Goal: Task Accomplishment & Management: Manage account settings

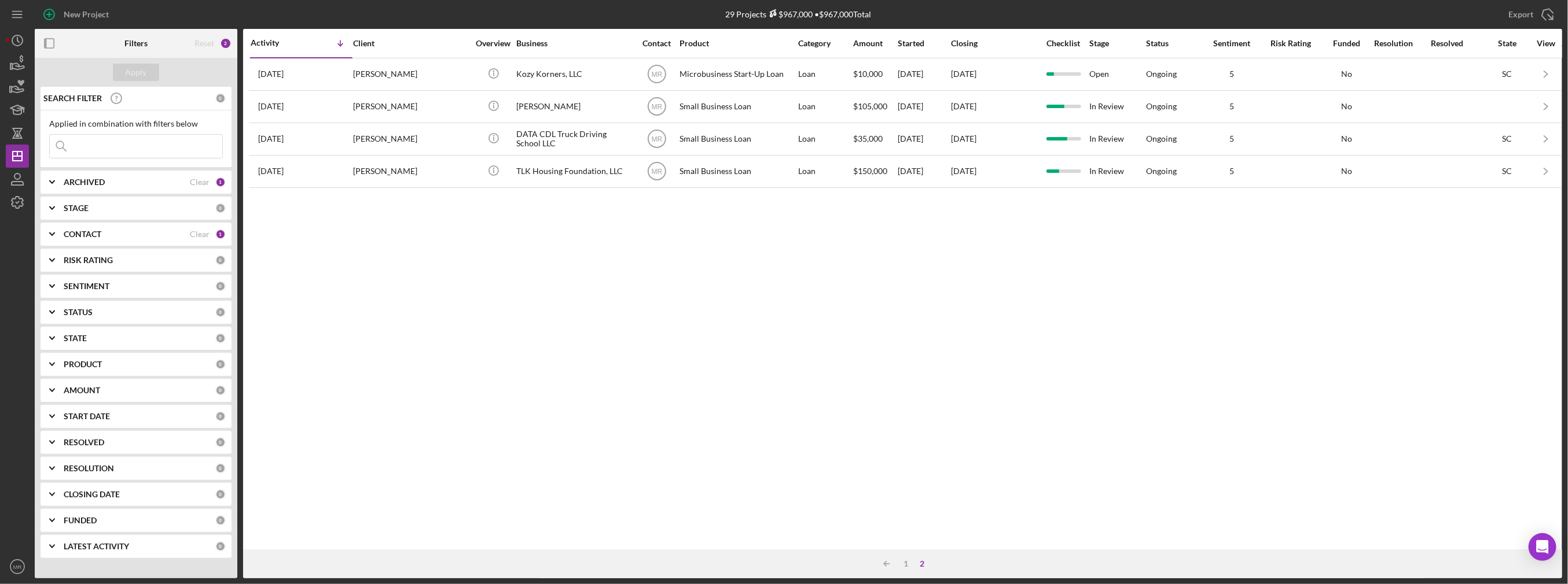
click at [151, 148] on input at bounding box center [136, 147] width 172 height 23
click at [909, 563] on div "1" at bounding box center [906, 564] width 16 height 9
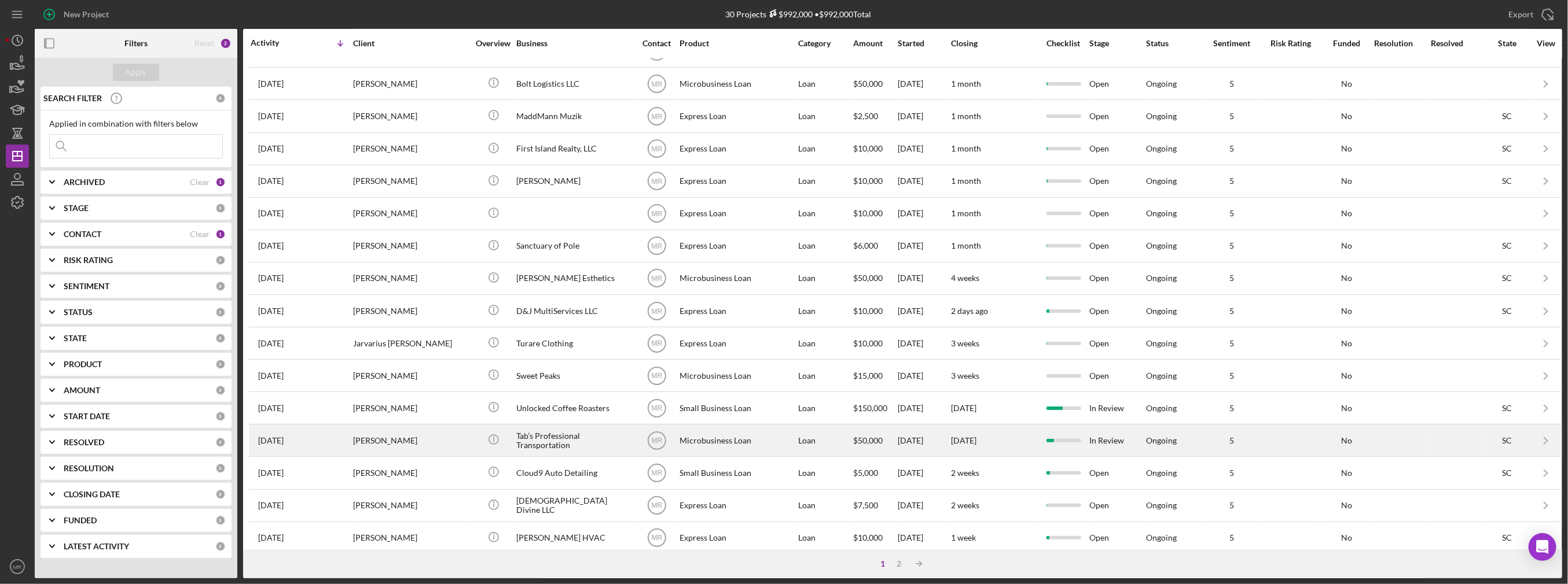
scroll to position [325, 0]
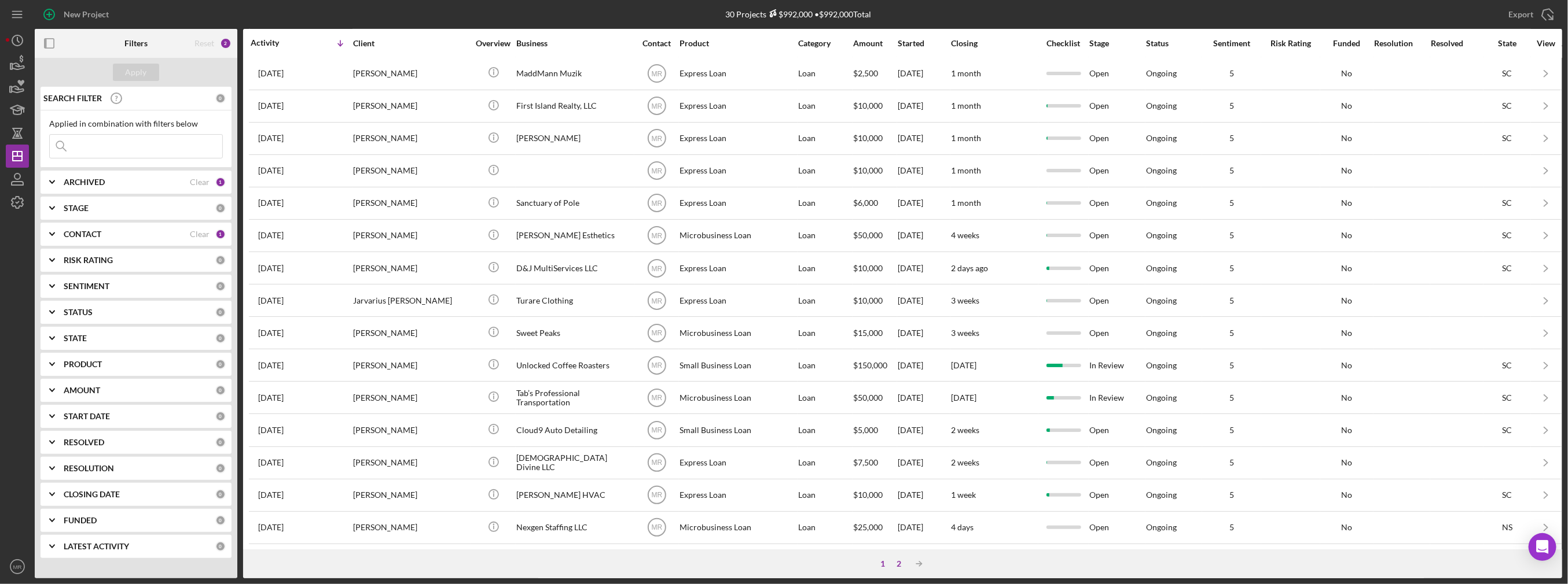
click at [894, 565] on div "2" at bounding box center [899, 564] width 16 height 9
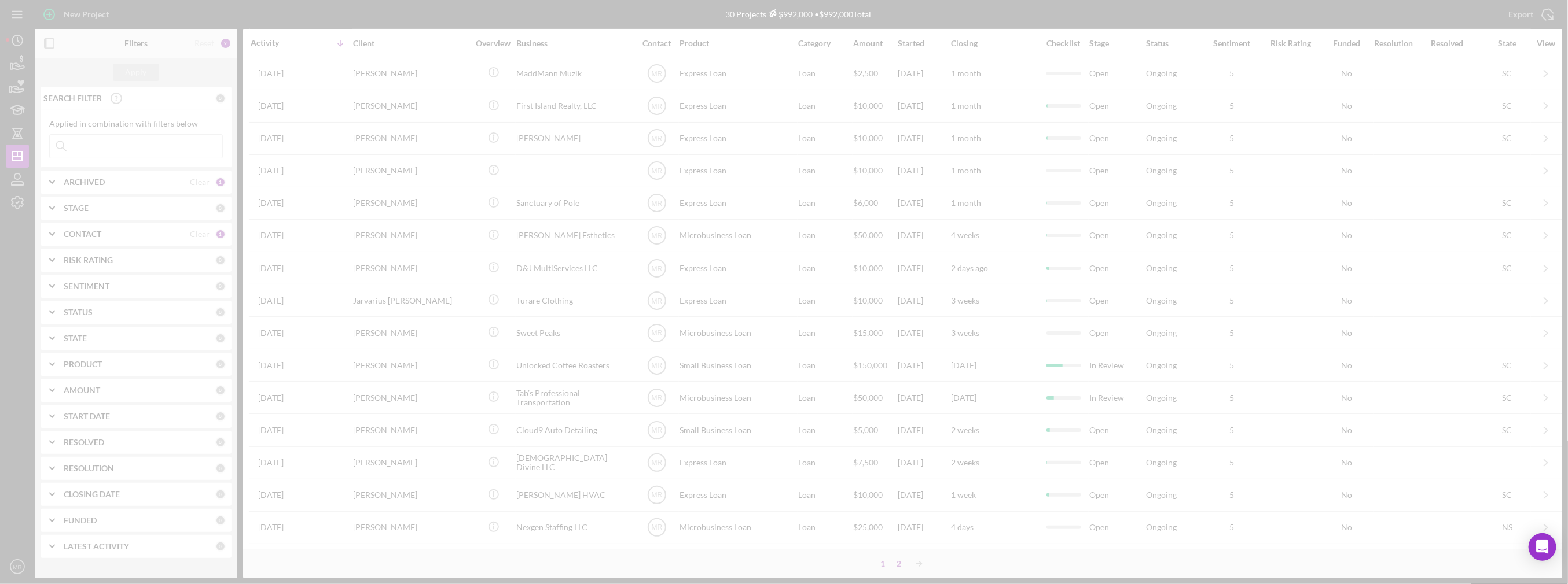
scroll to position [0, 0]
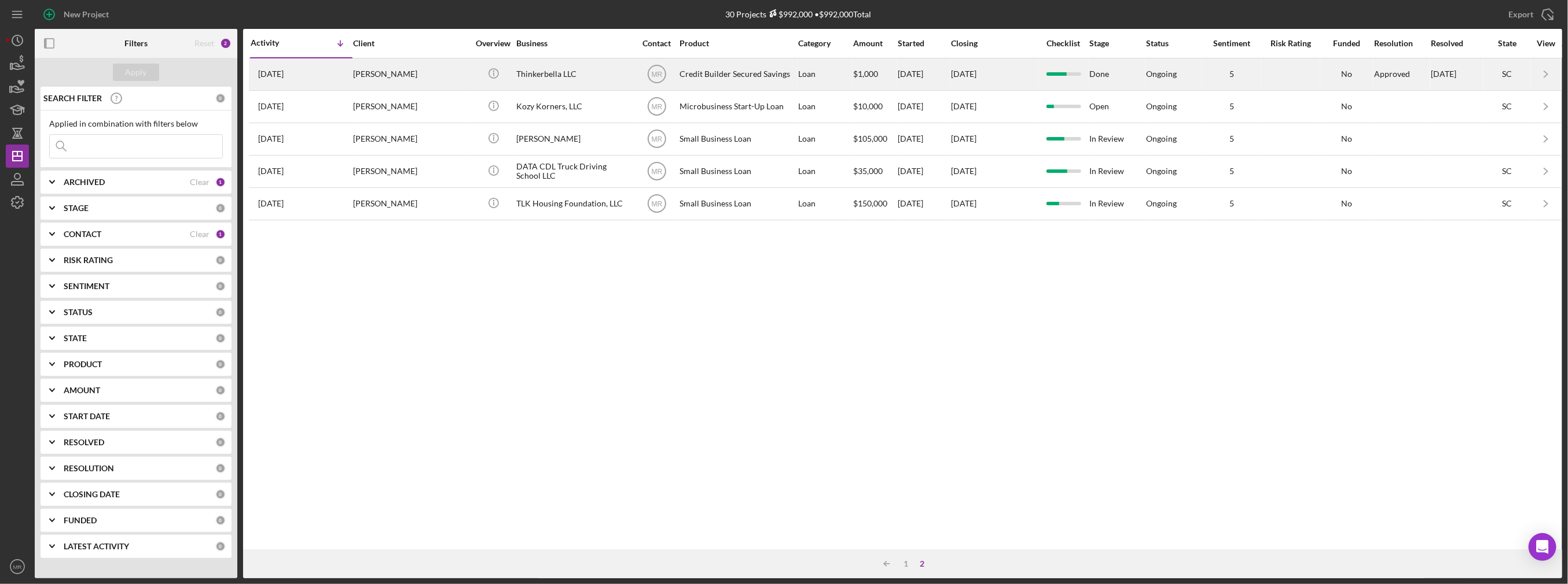
click at [553, 74] on div "Thinkerbella LLC" at bounding box center [574, 74] width 116 height 30
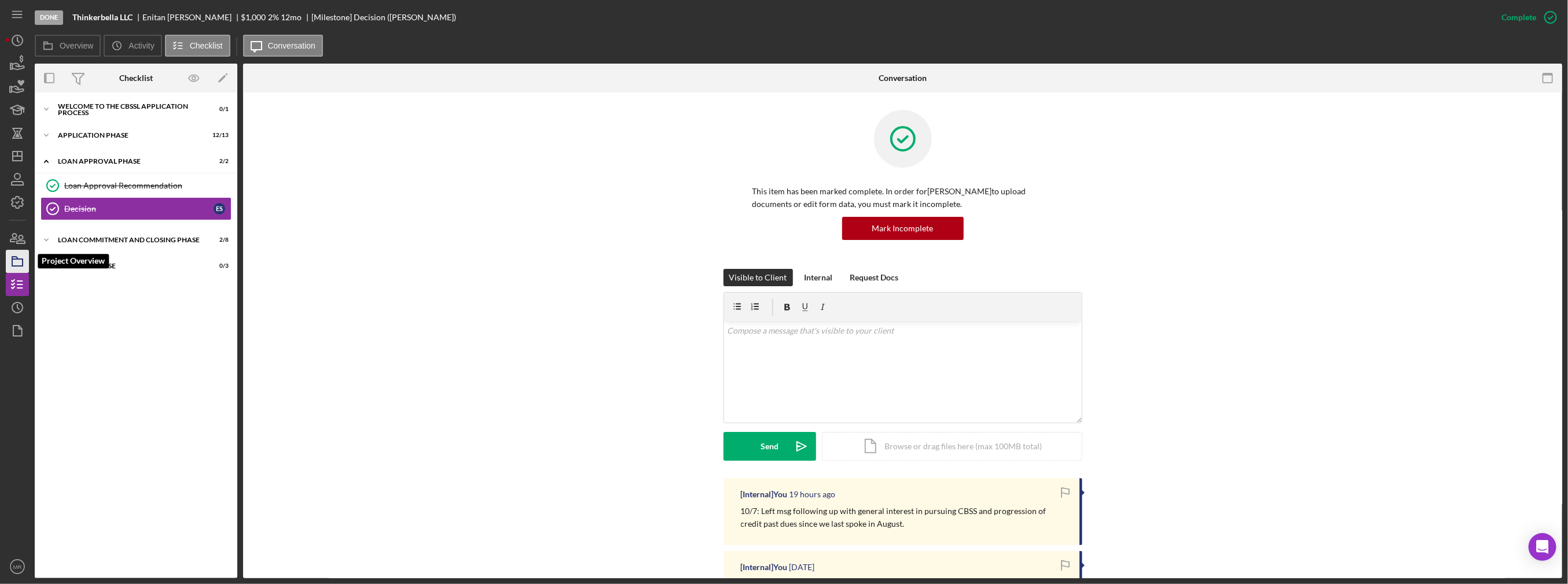
click at [15, 260] on icon "button" at bounding box center [18, 262] width 29 height 29
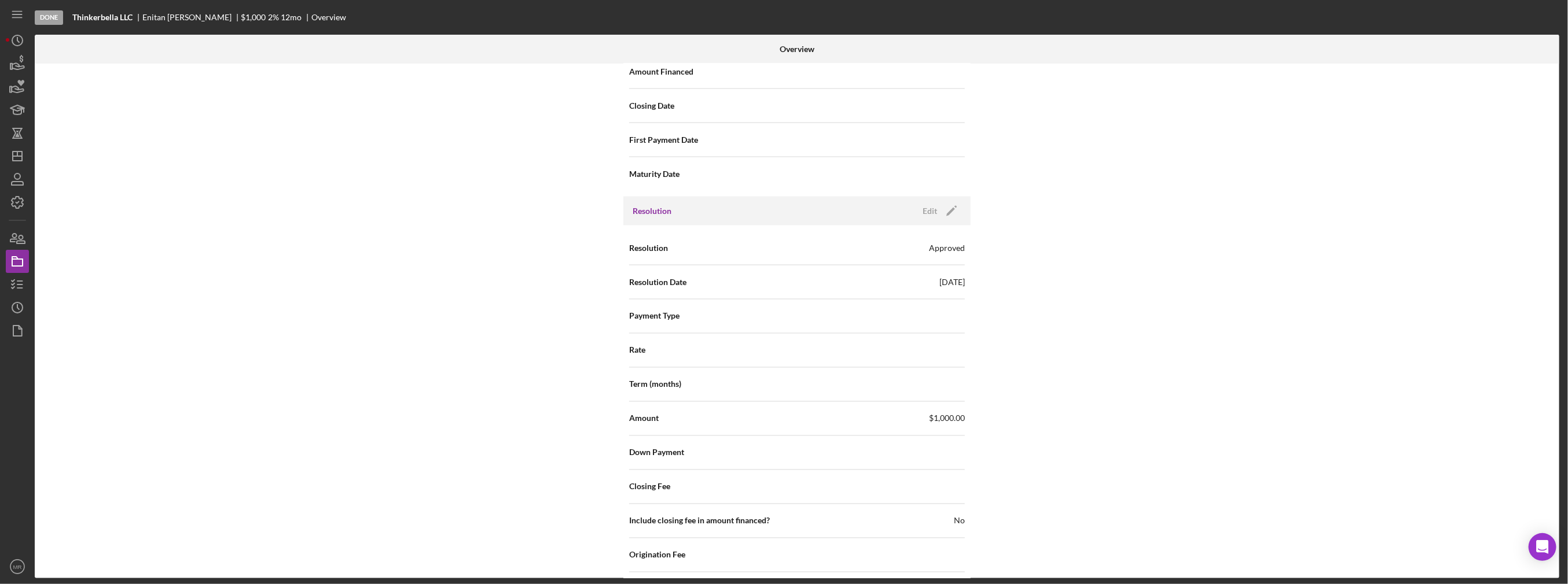
scroll to position [1502, 0]
click at [943, 211] on icon "Icon/Edit" at bounding box center [952, 215] width 29 height 29
click at [905, 247] on div "Approved" at bounding box center [867, 253] width 139 height 27
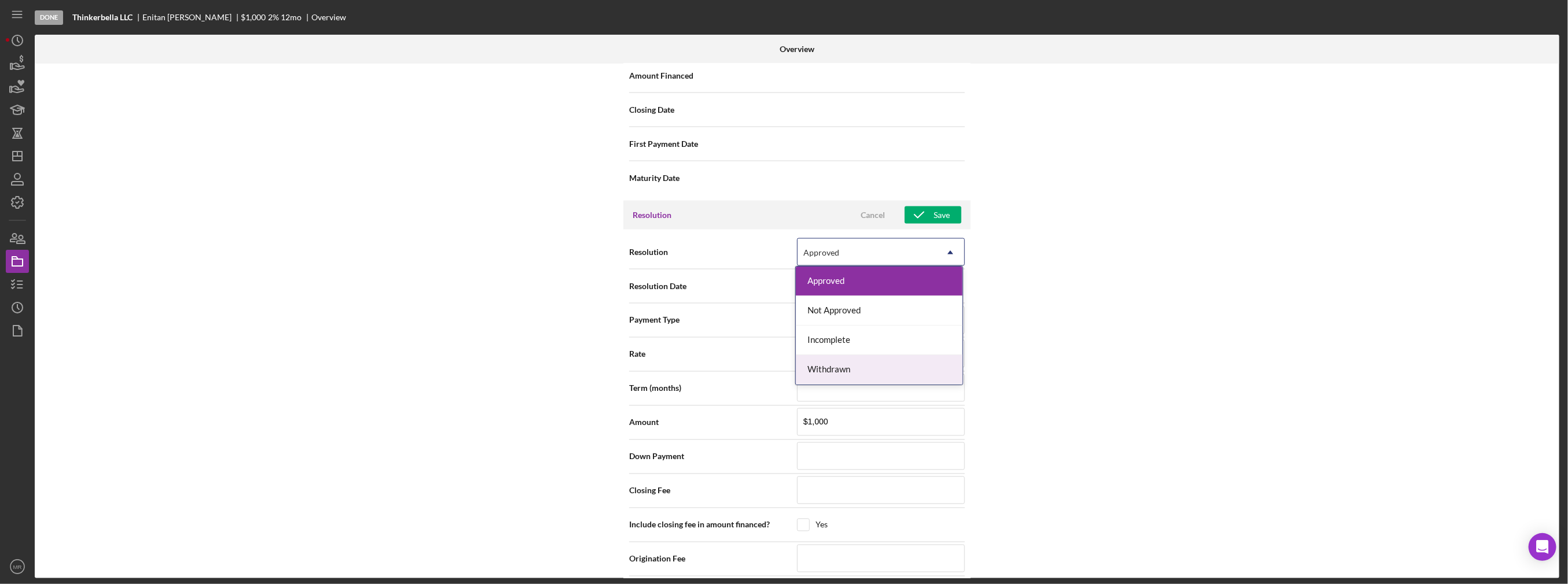
click at [863, 365] on div "Withdrawn" at bounding box center [879, 370] width 167 height 29
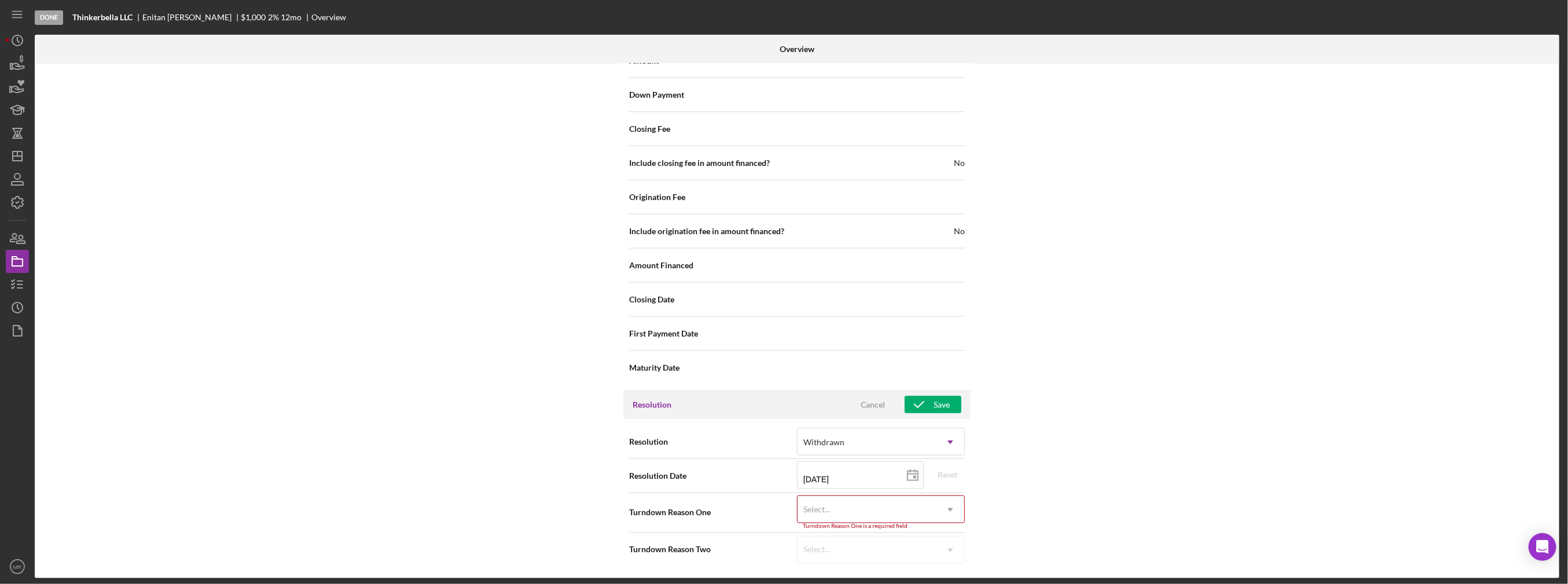
scroll to position [1307, 0]
click at [878, 520] on div "Select..." at bounding box center [867, 516] width 139 height 27
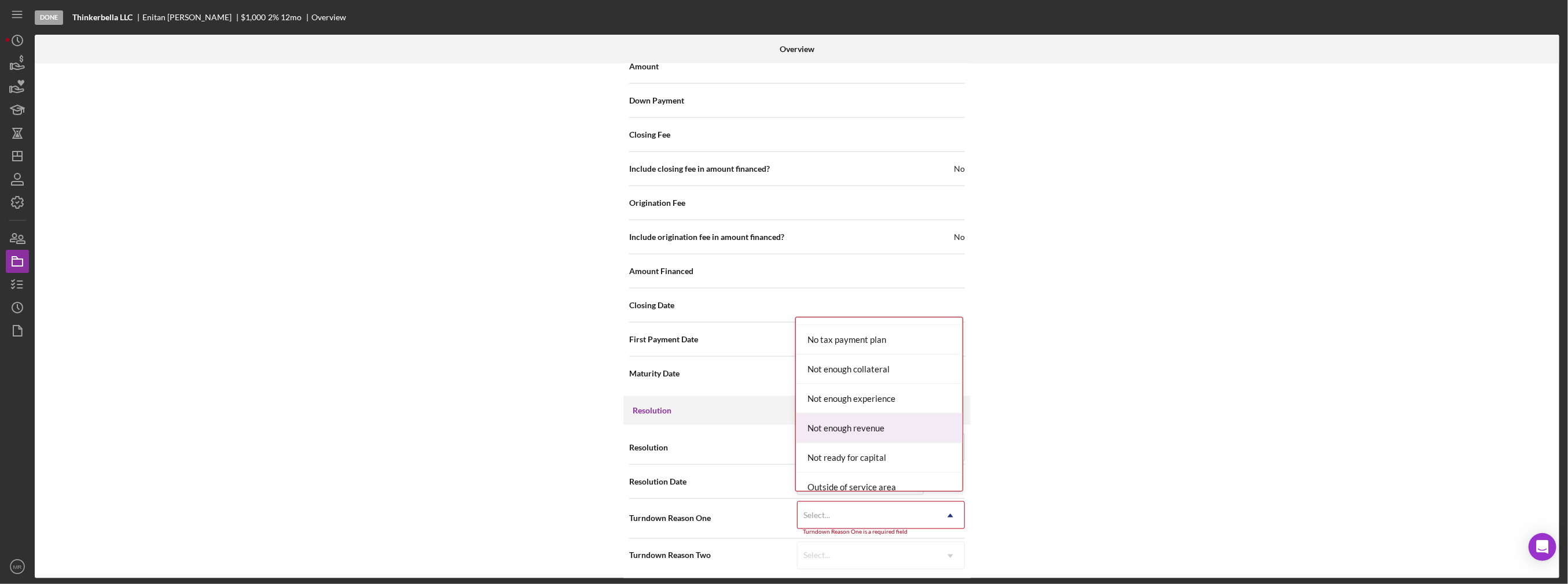
scroll to position [867, 0]
click at [900, 436] on div "Not ready for capital" at bounding box center [879, 438] width 167 height 29
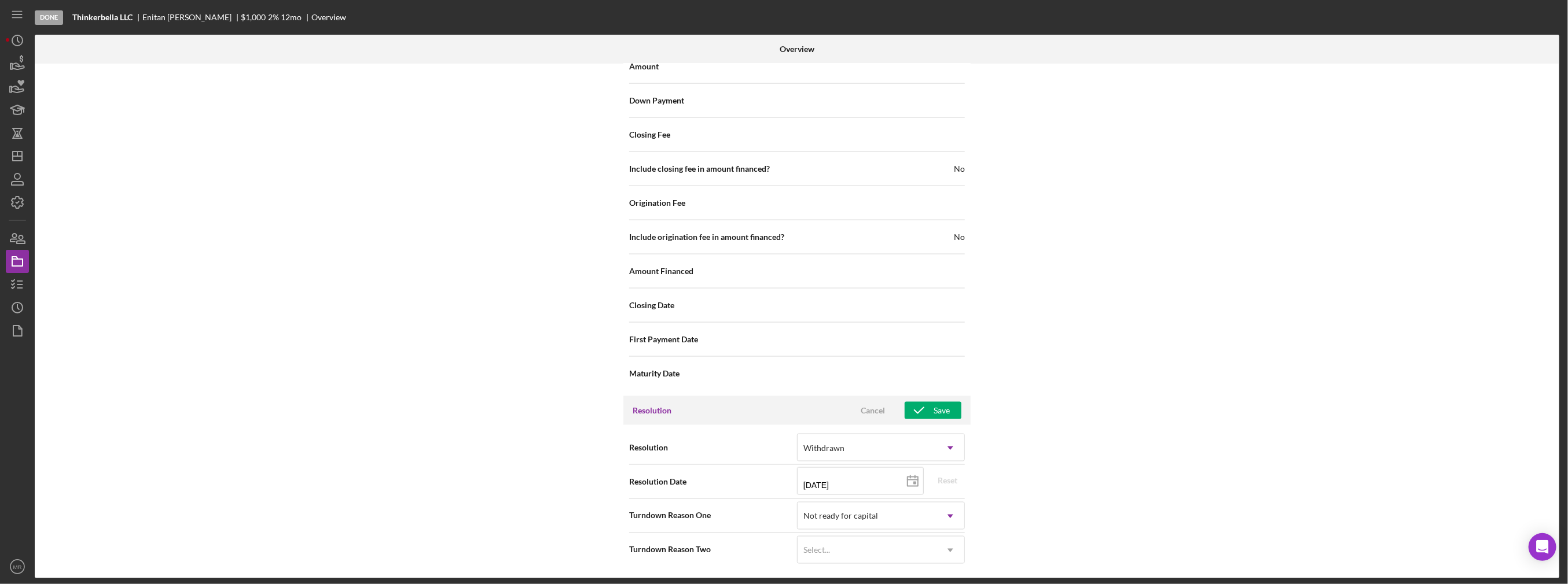
scroll to position [1302, 0]
click at [1021, 507] on div "Internal Workflow Stage Done Icon/Dropdown Arrow Archive (can unarchive later i…" at bounding box center [797, 321] width 1525 height 515
click at [939, 407] on div "Save" at bounding box center [942, 415] width 16 height 18
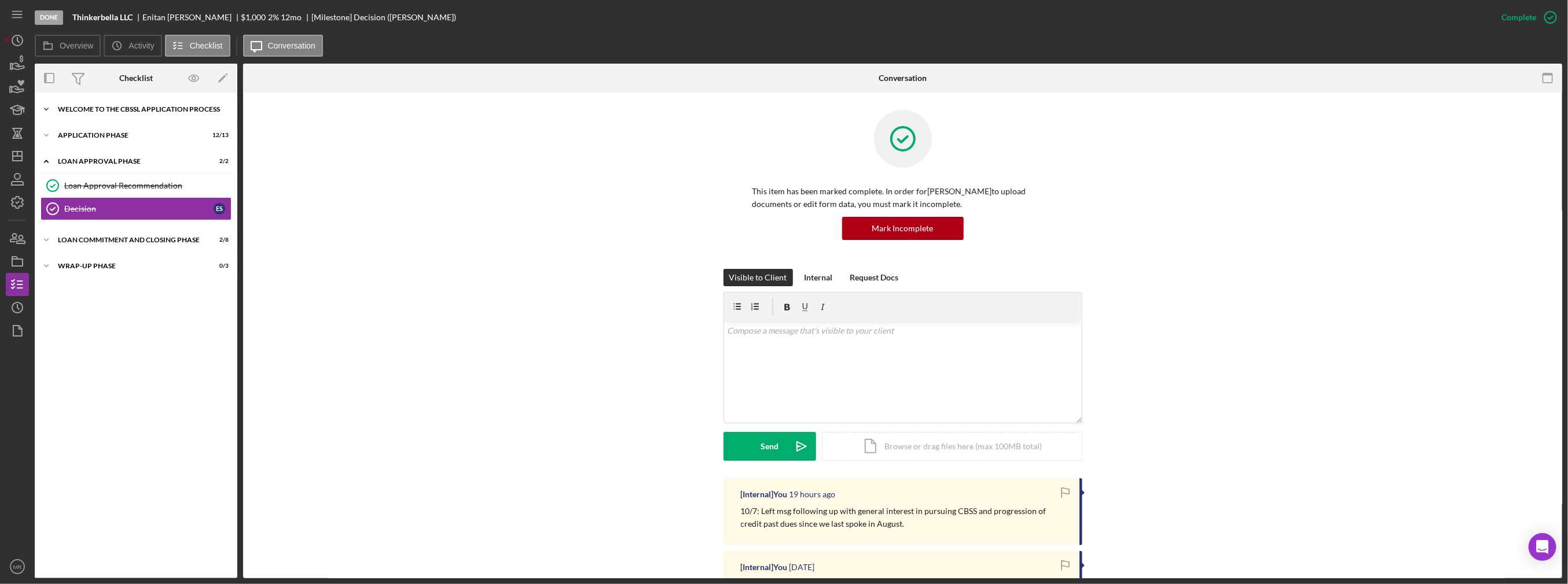
click at [95, 111] on div "Welcome to the CBSSL Application Process" at bounding box center [140, 109] width 165 height 7
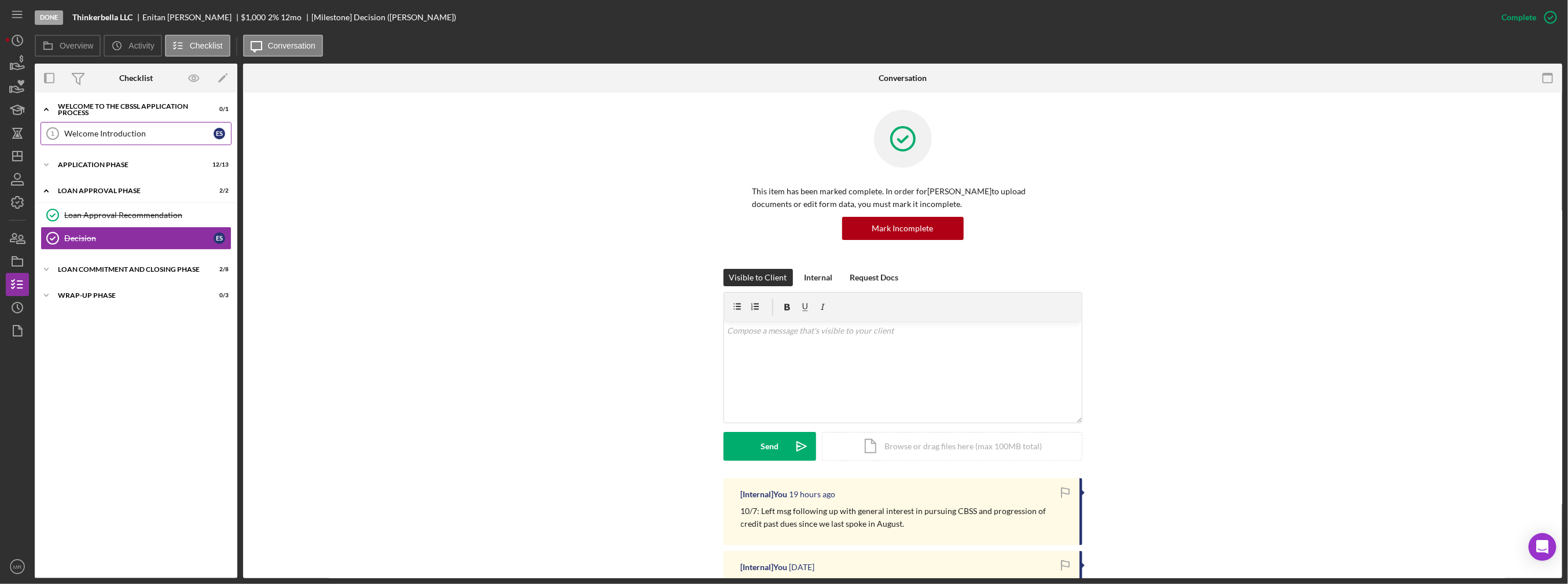
click at [91, 134] on div "Welcome Introduction" at bounding box center [139, 133] width 149 height 9
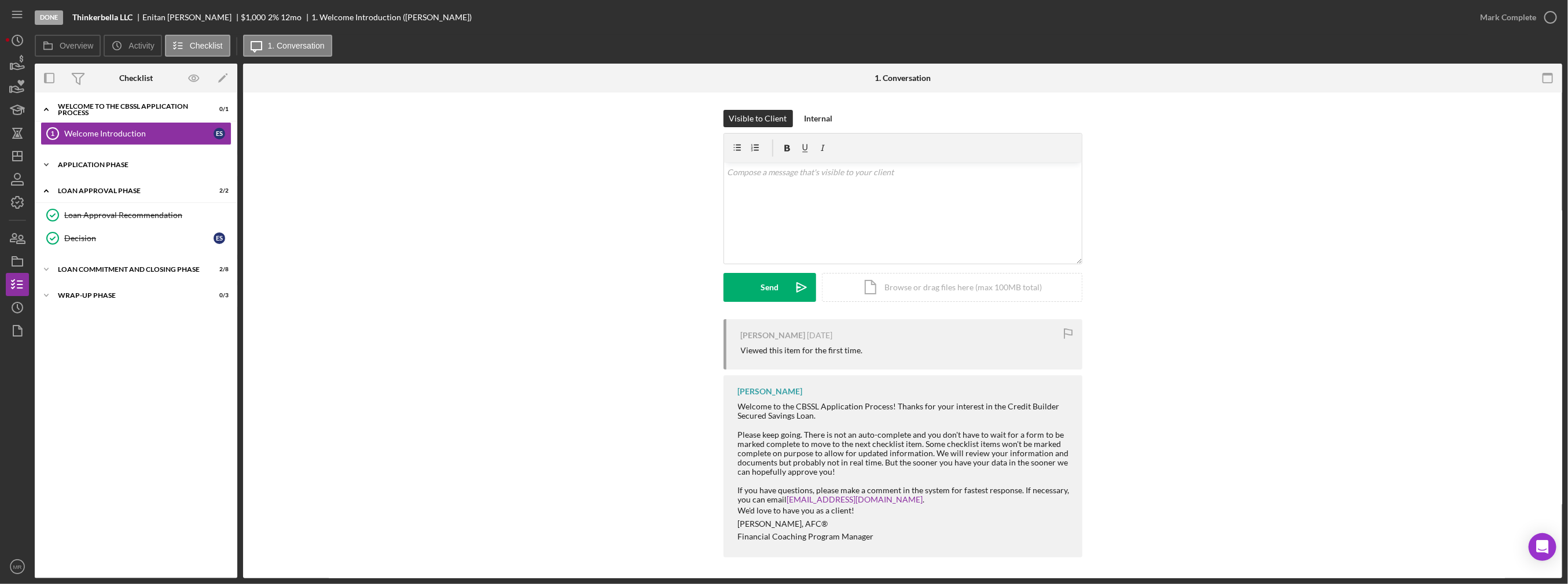
click at [89, 161] on div "Application Phase" at bounding box center [140, 164] width 165 height 7
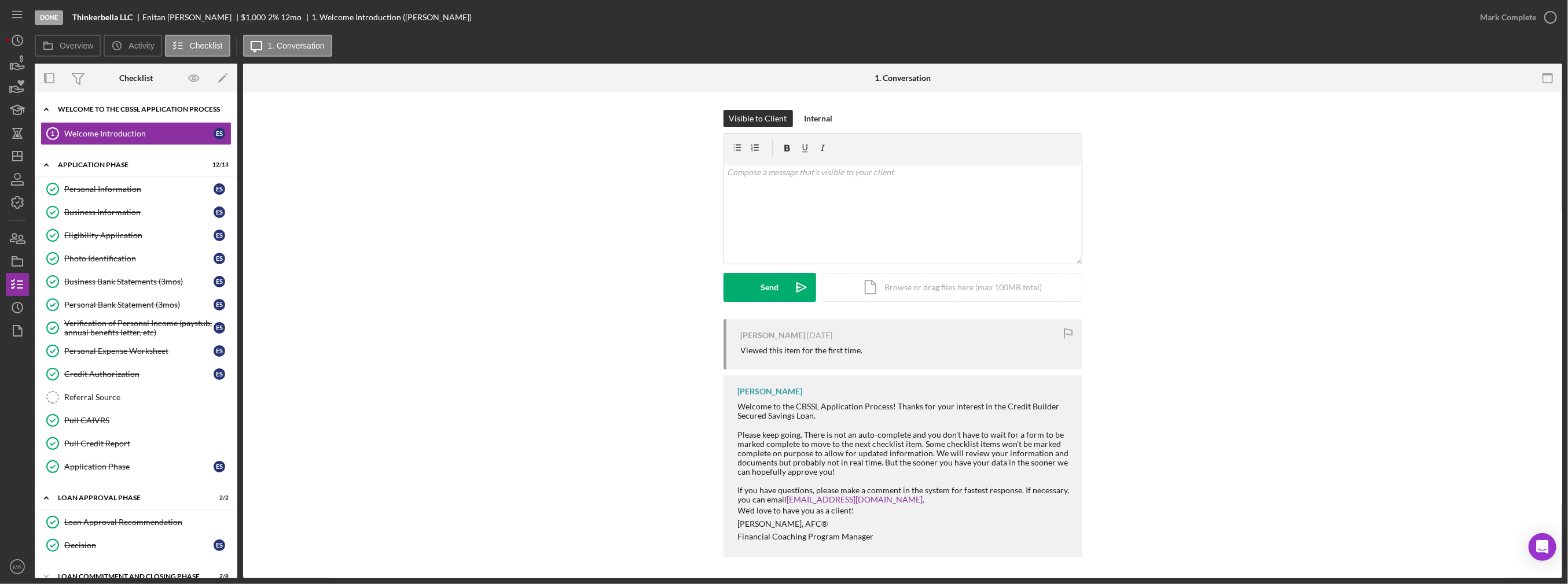
click at [65, 112] on div "Welcome to the CBSSL Application Process" at bounding box center [140, 109] width 165 height 7
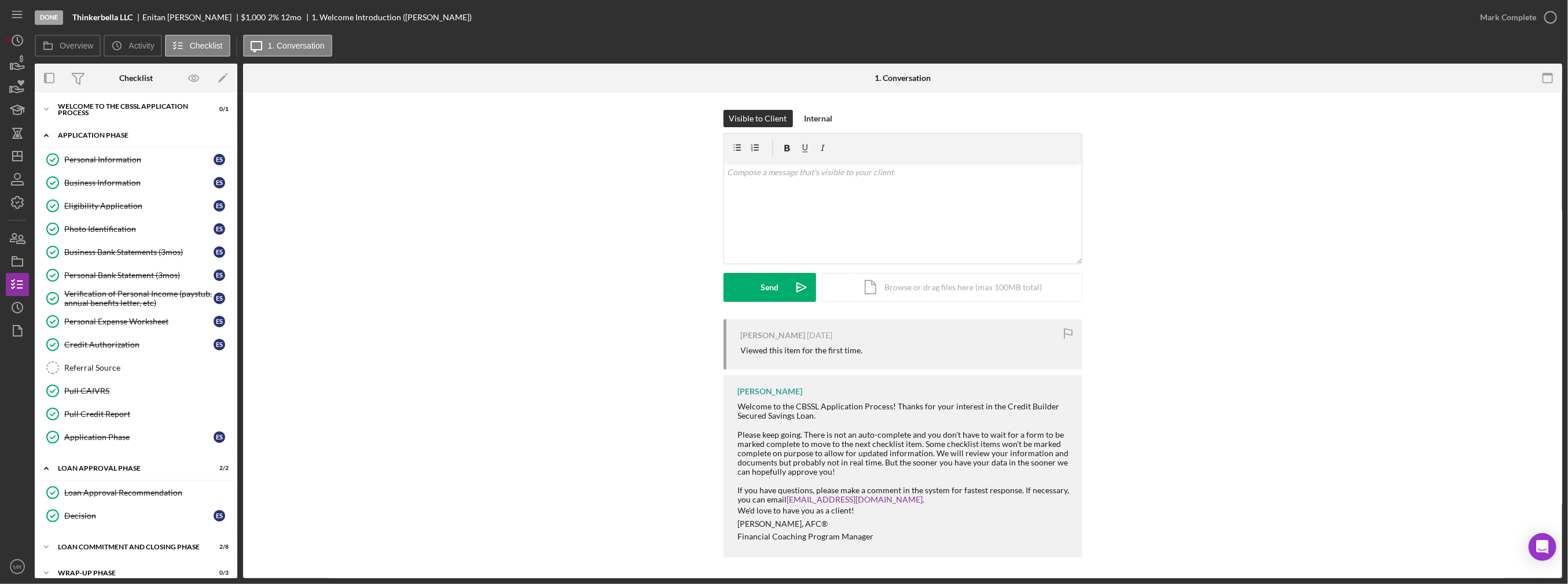
click at [63, 133] on div "Application Phase" at bounding box center [140, 135] width 165 height 7
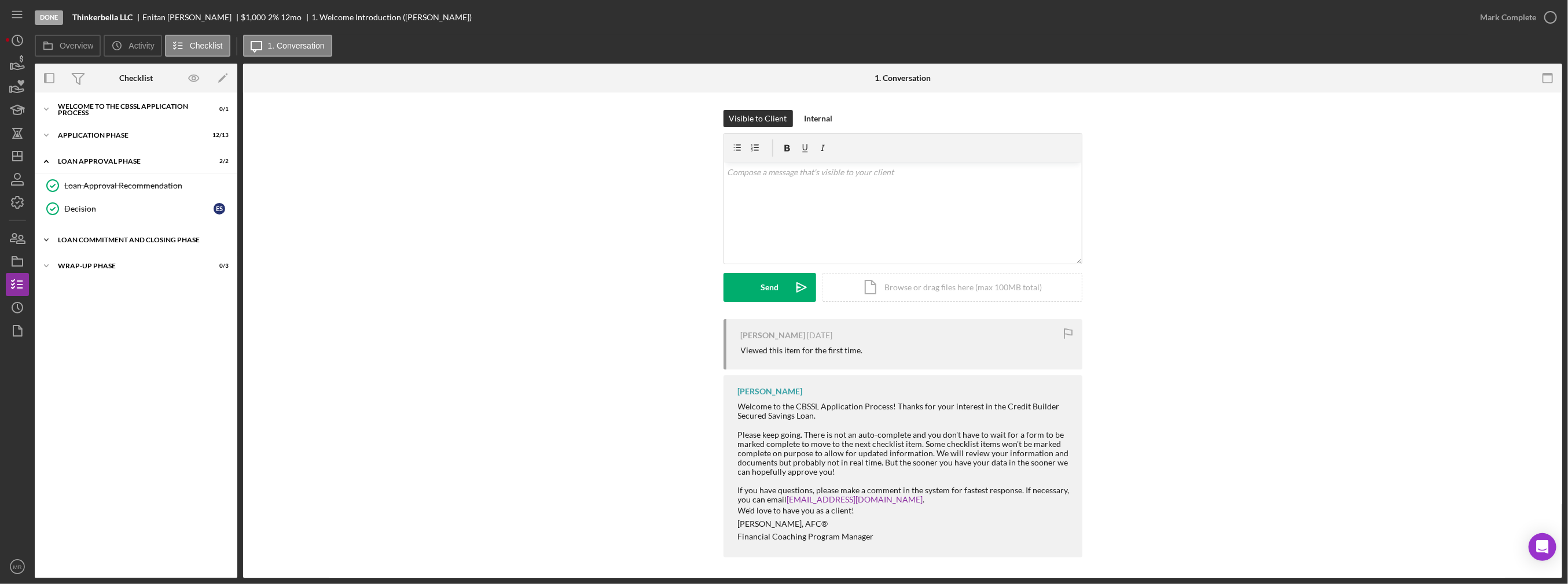
click at [114, 246] on div "Icon/Expander Loan Commitment and Closing Phase 2 / 8" at bounding box center [136, 240] width 203 height 23
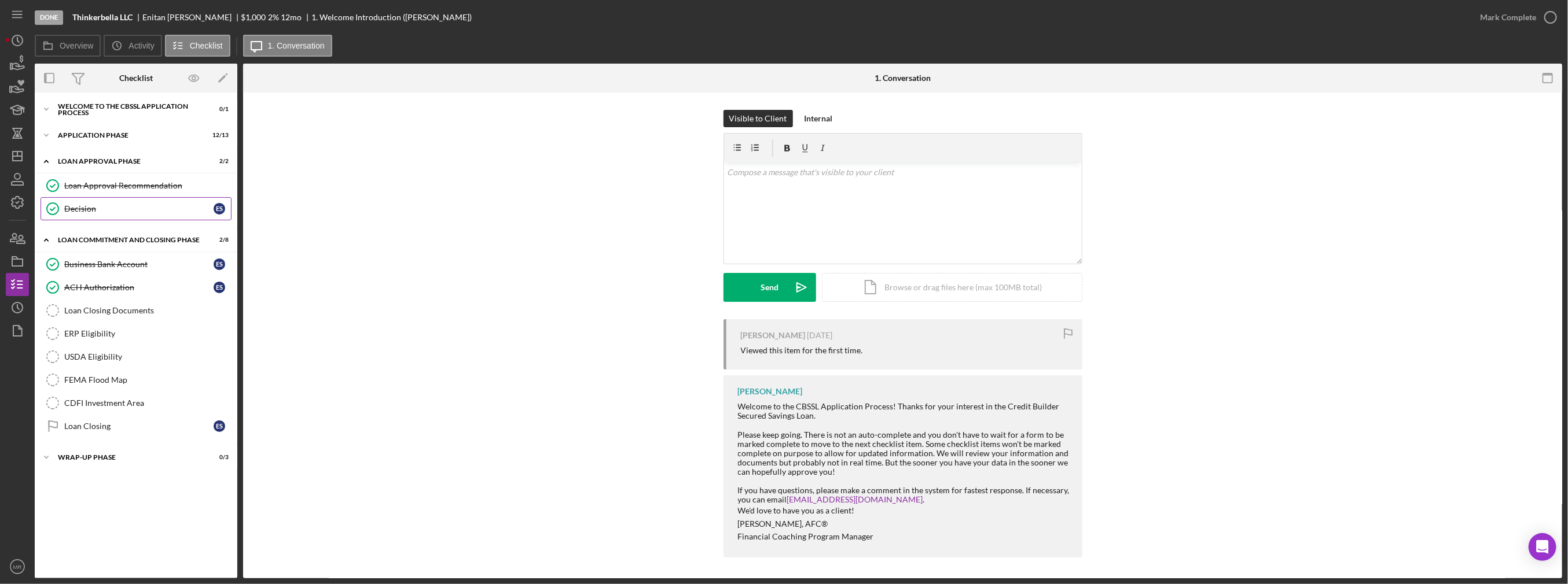
click at [119, 209] on div "Decision" at bounding box center [139, 209] width 149 height 9
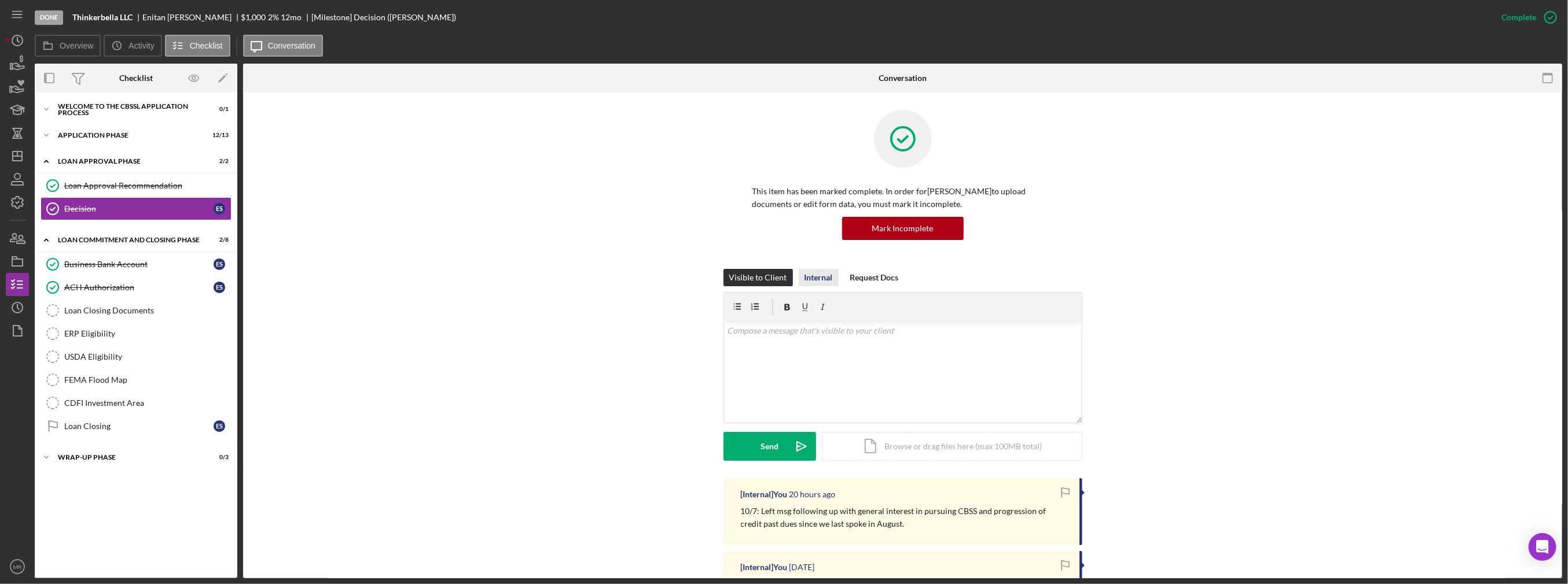
click at [817, 283] on div "Internal" at bounding box center [819, 277] width 29 height 18
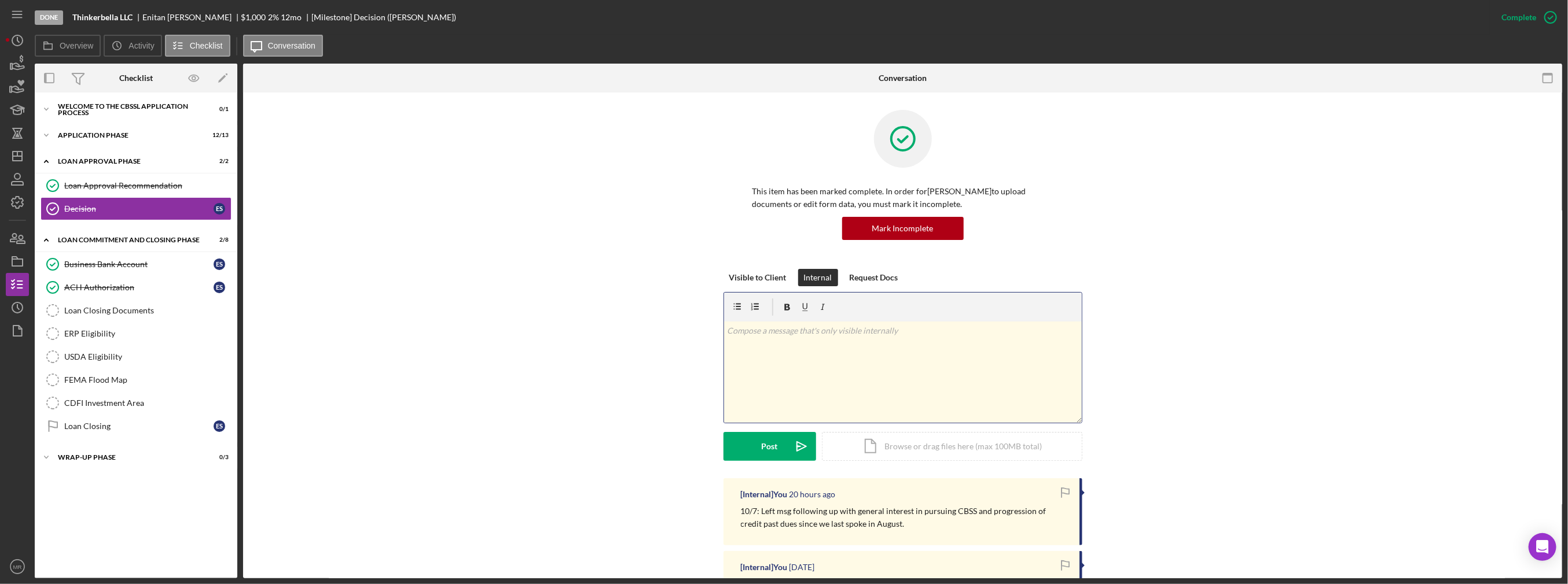
click at [796, 360] on div "v Color teal Color pink Remove color Add row above Add row below Add column bef…" at bounding box center [903, 372] width 358 height 101
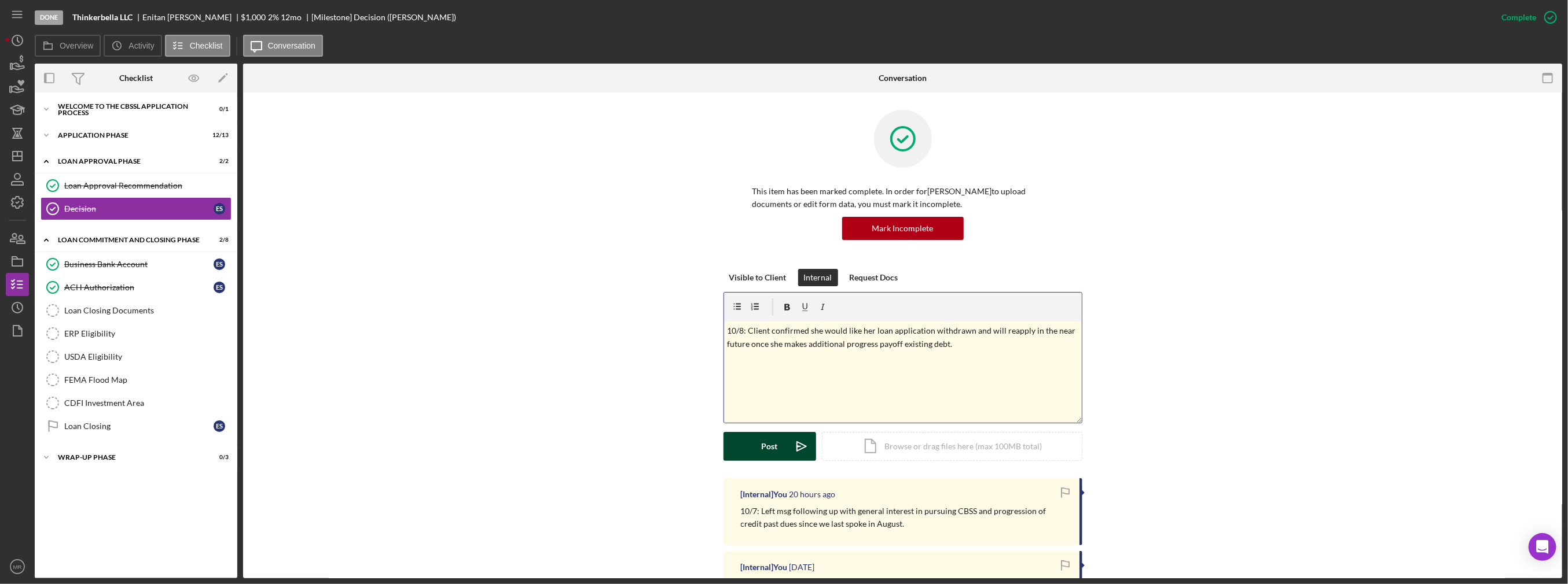
click at [769, 449] on div "Post" at bounding box center [769, 447] width 16 height 29
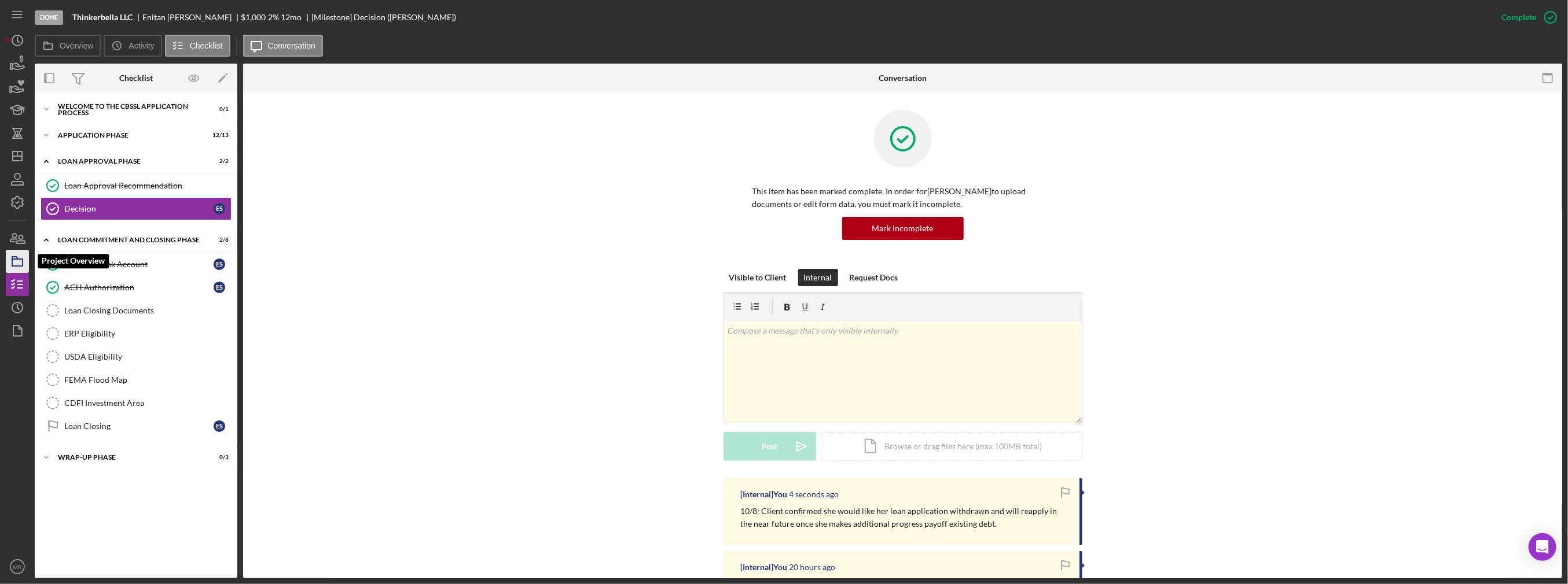
click at [21, 252] on icon "button" at bounding box center [18, 262] width 29 height 29
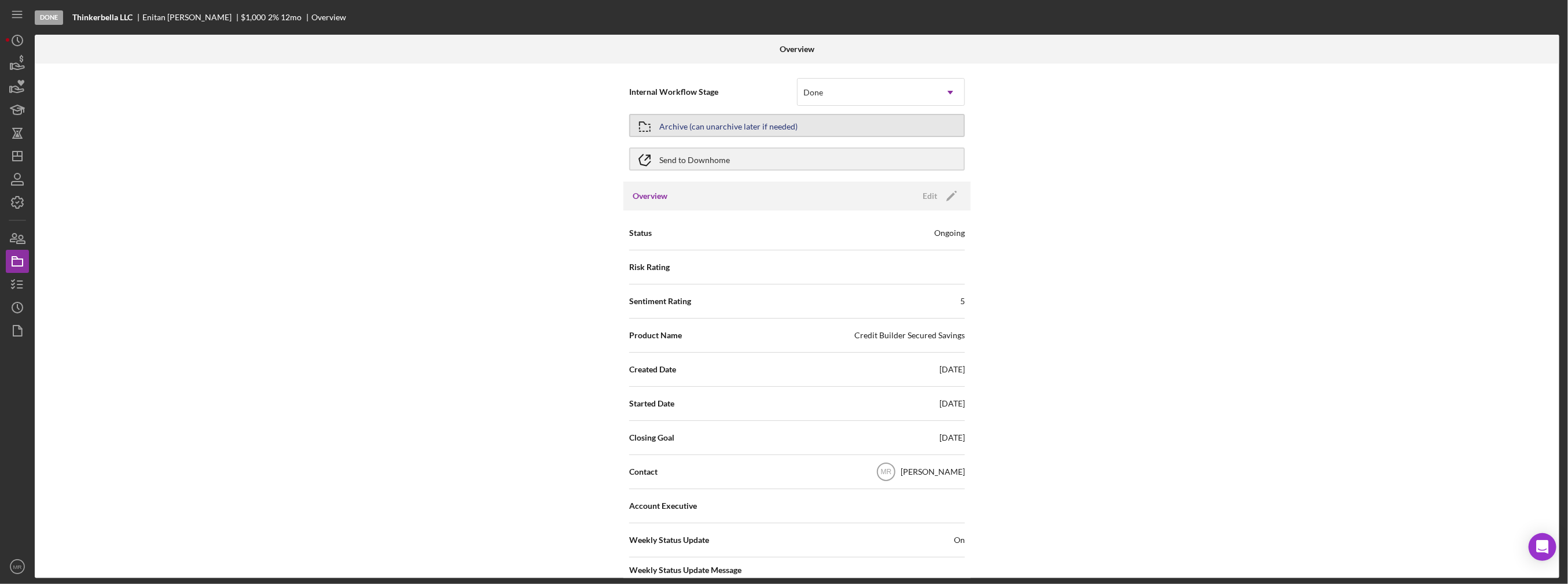
click at [775, 123] on div "Archive (can unarchive later if needed)" at bounding box center [728, 125] width 138 height 21
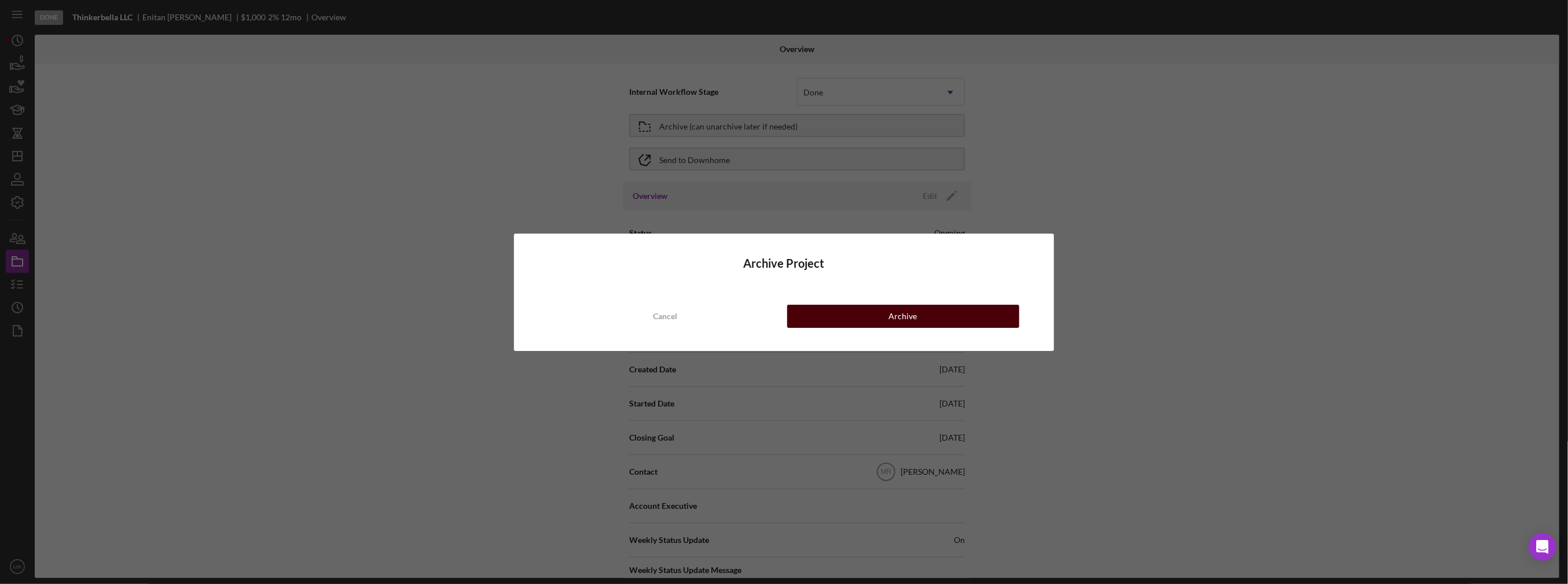
click at [887, 311] on button "Archive" at bounding box center [903, 316] width 232 height 23
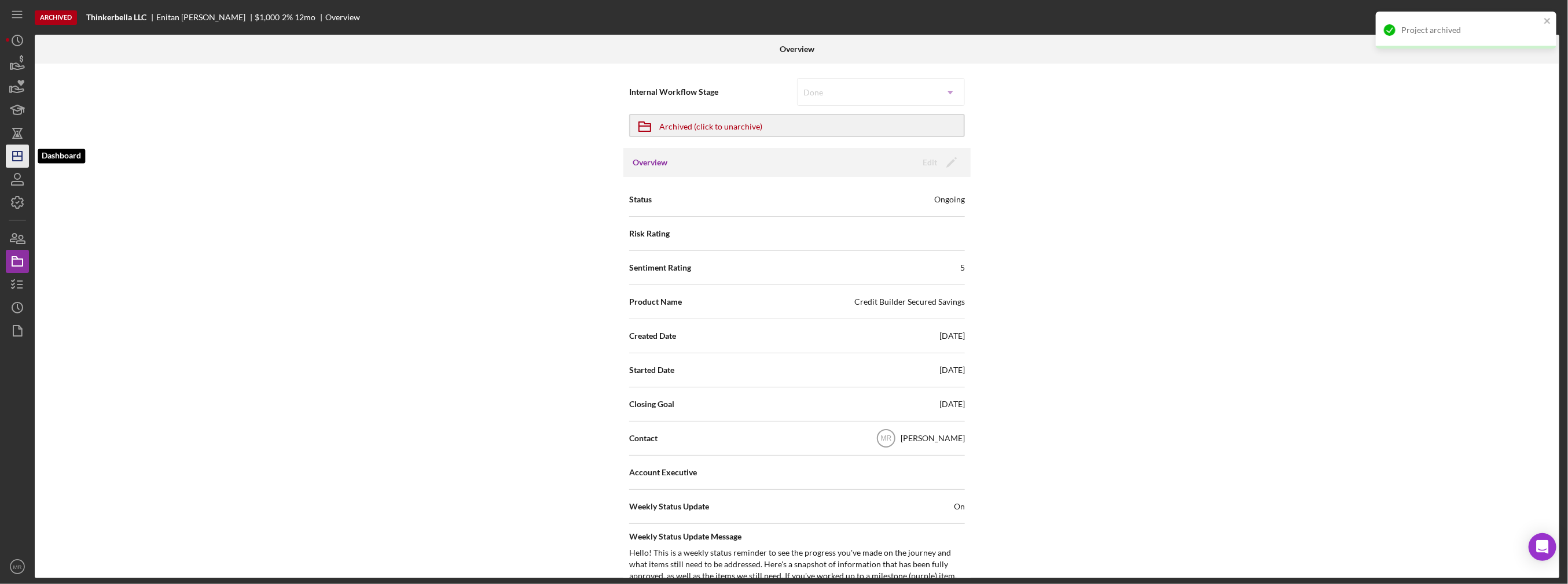
click at [23, 155] on icon "Icon/Dashboard" at bounding box center [18, 156] width 29 height 29
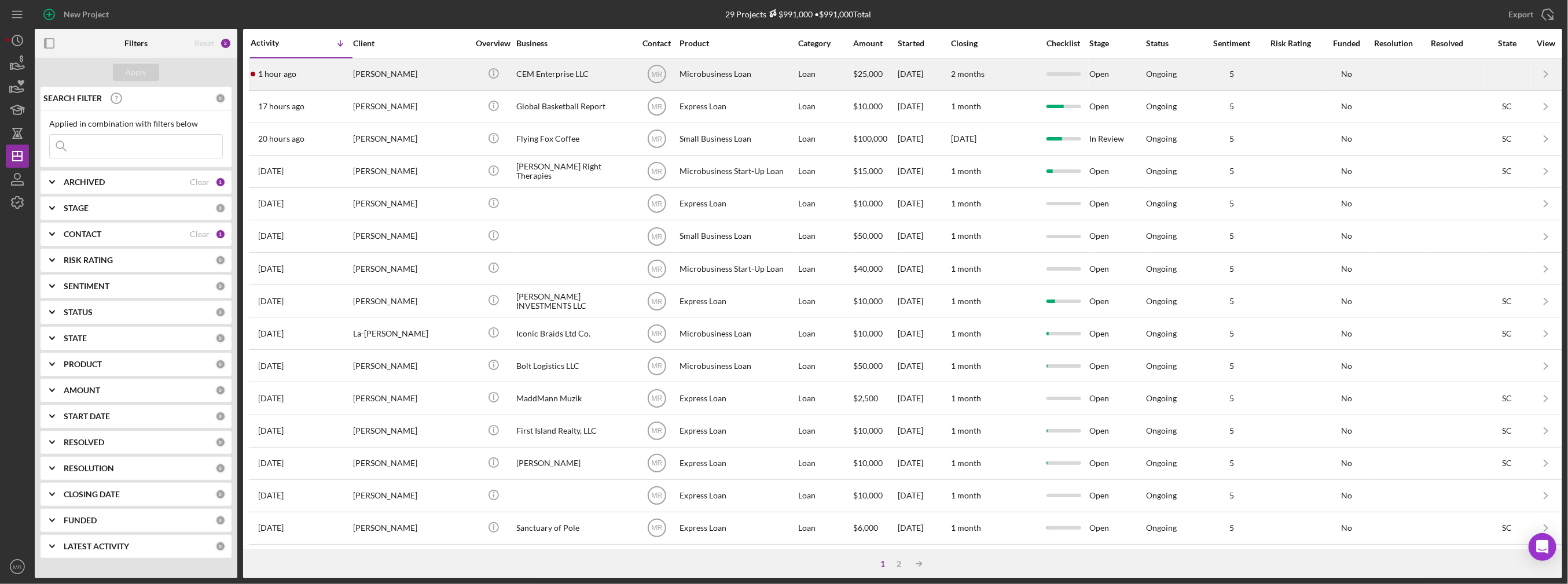
click at [450, 73] on div "[PERSON_NAME]" at bounding box center [411, 74] width 116 height 30
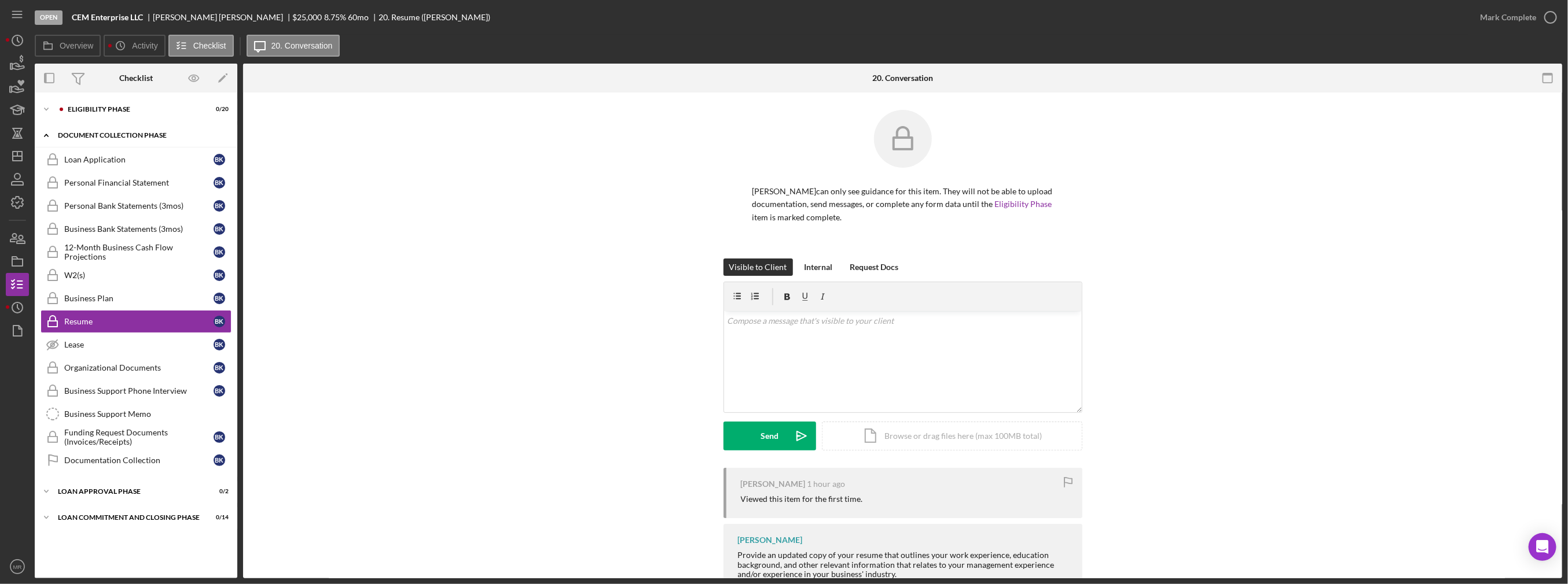
click at [137, 141] on div "Icon/Expander Document Collection Phase 0 / 14" at bounding box center [136, 135] width 203 height 24
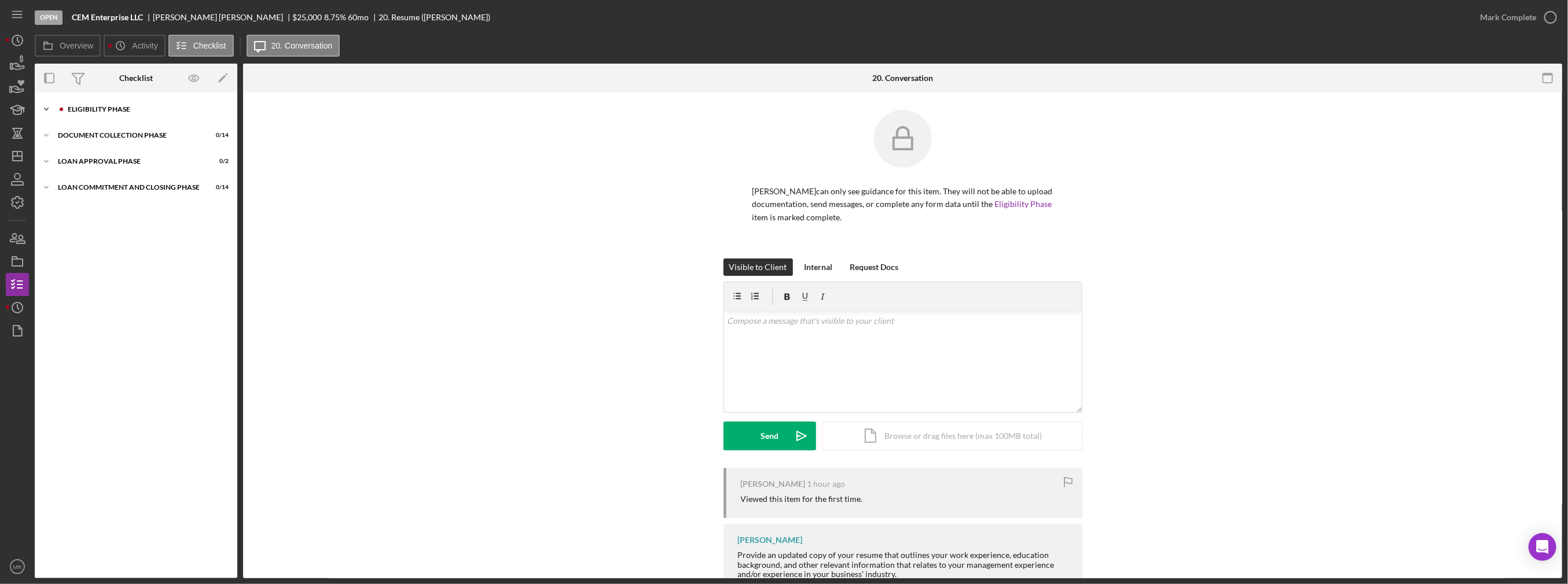
click at [138, 117] on div "Icon/Expander Eligibility Phase 0 / 20" at bounding box center [136, 109] width 203 height 23
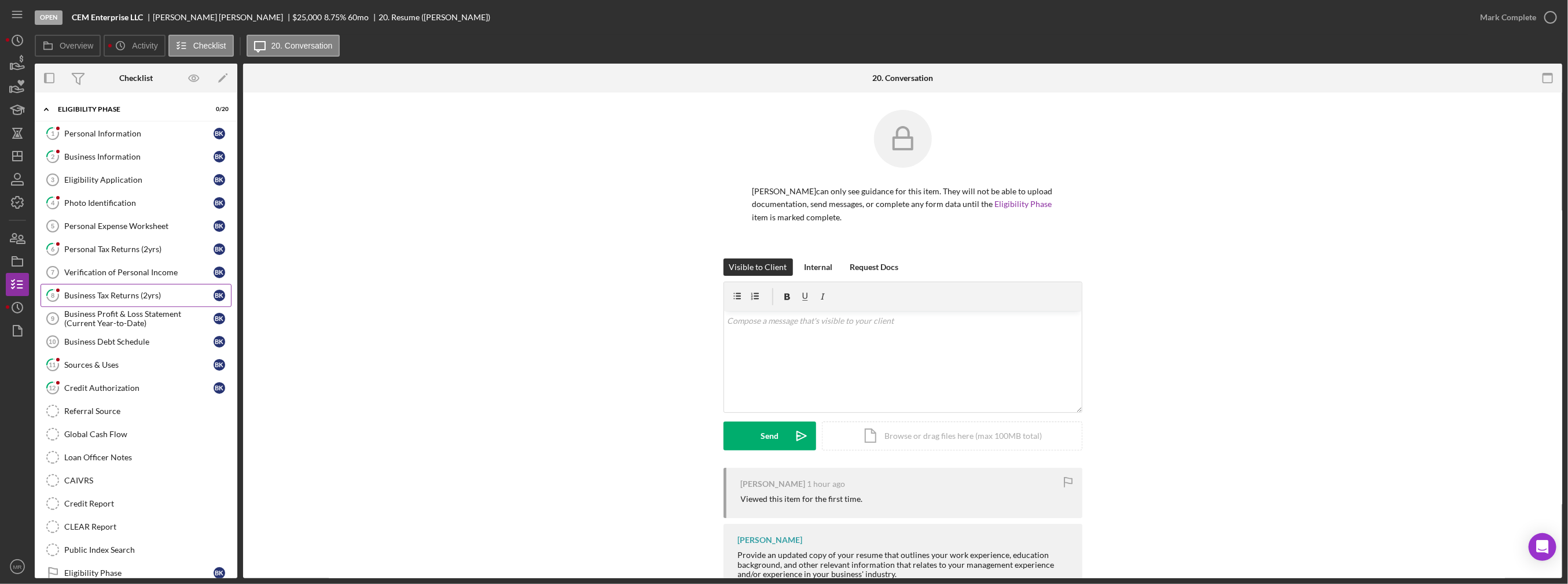
click at [136, 291] on div "Business Tax Returns (2yrs)" at bounding box center [139, 295] width 149 height 9
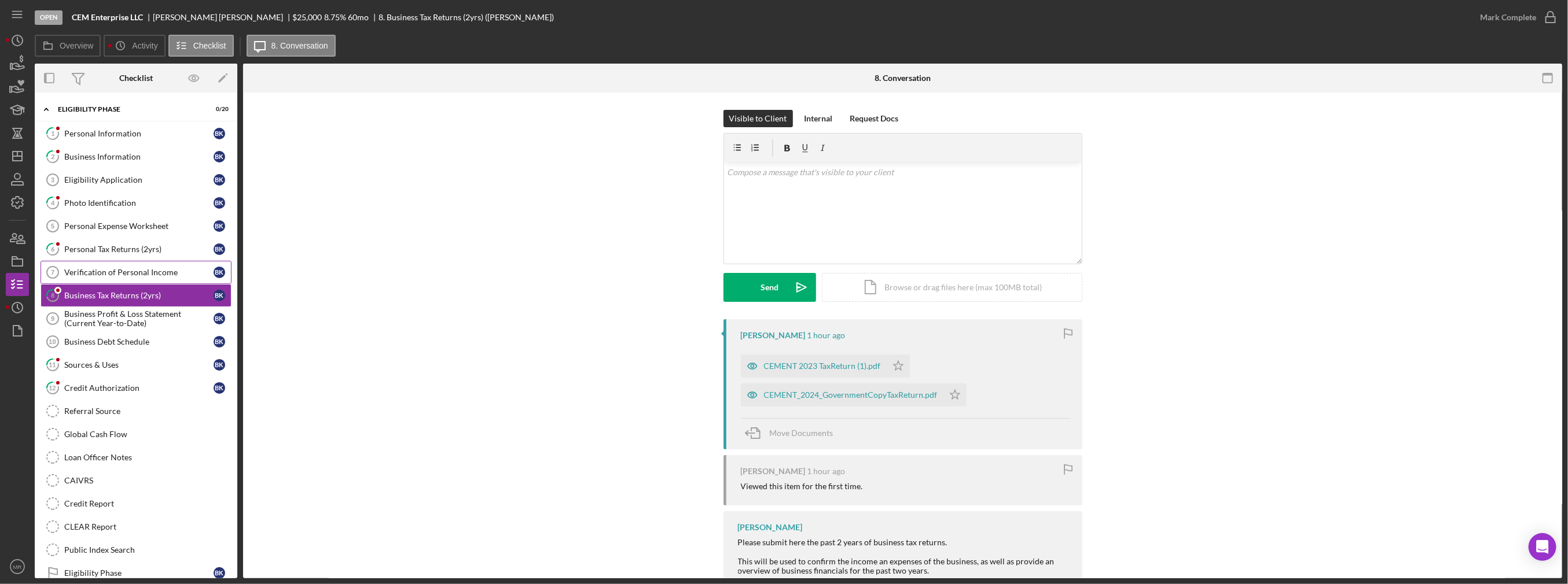
click at [147, 276] on link "Verification of Personal Income 7 Verification of Personal Income B K" at bounding box center [136, 273] width 191 height 23
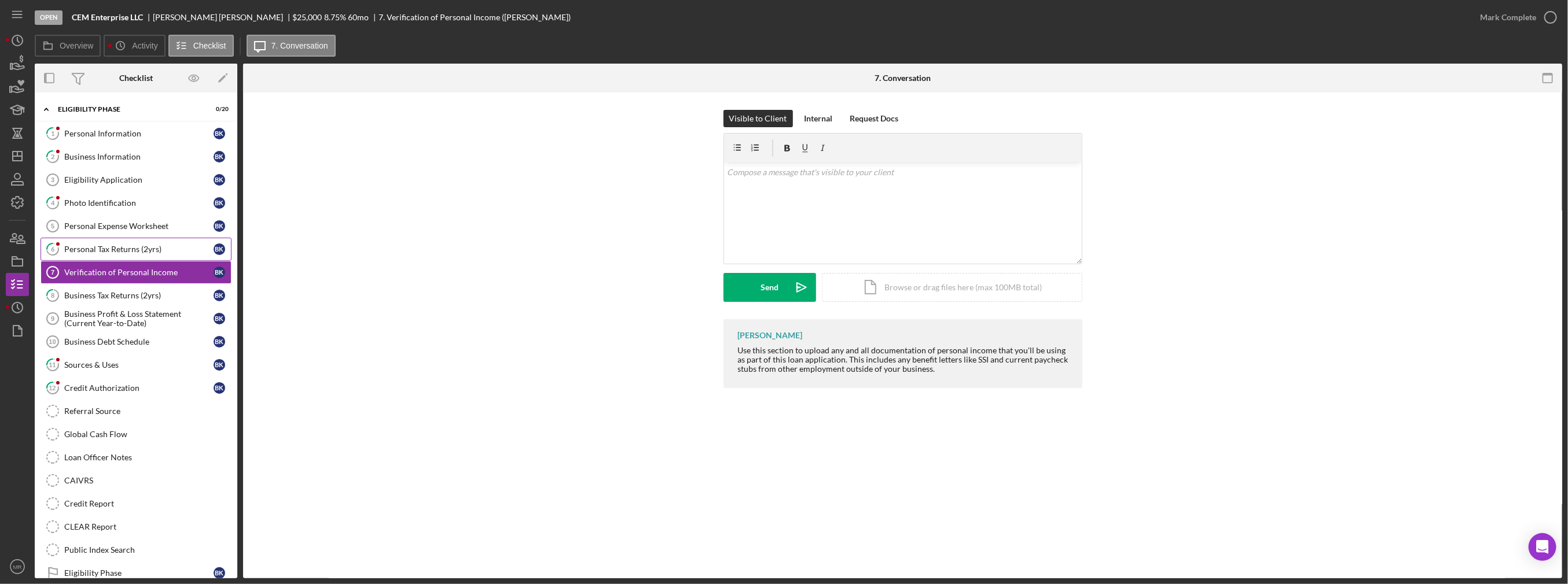
click at [156, 251] on div "Personal Tax Returns (2yrs)" at bounding box center [139, 249] width 149 height 9
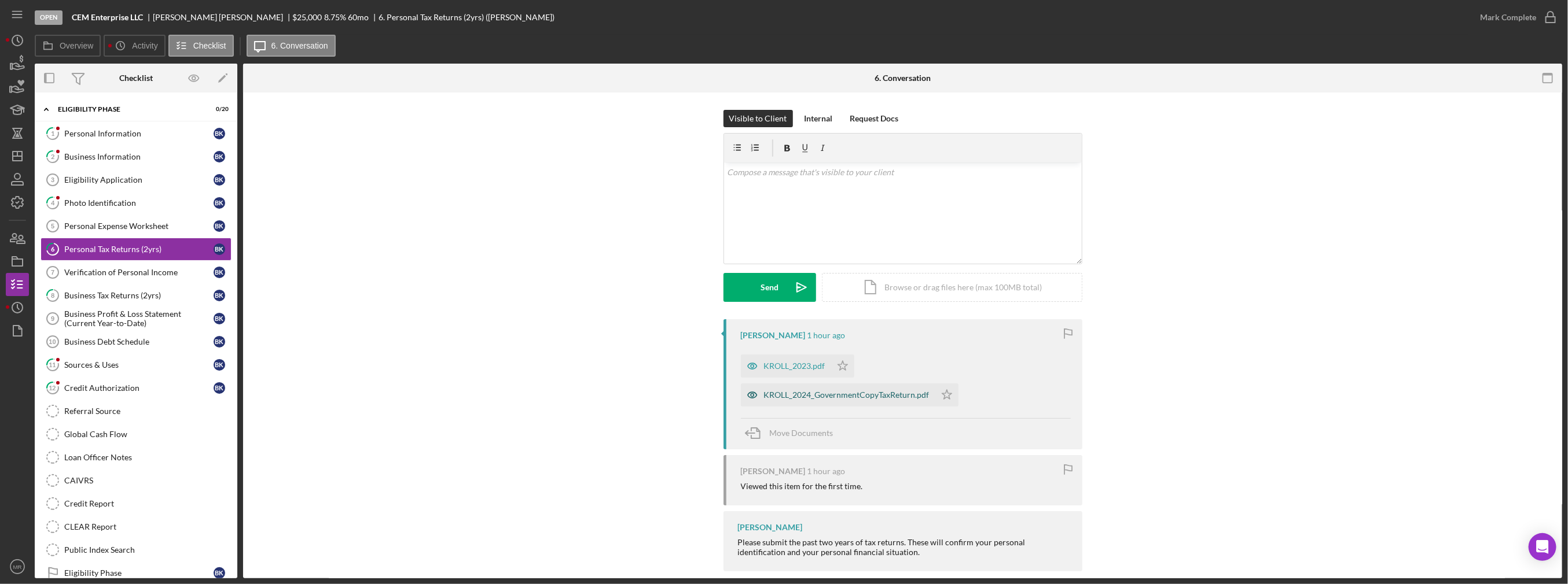
click at [845, 399] on div "KROLL_2024_GovernmentCopyTaxReturn.pdf" at bounding box center [838, 395] width 195 height 23
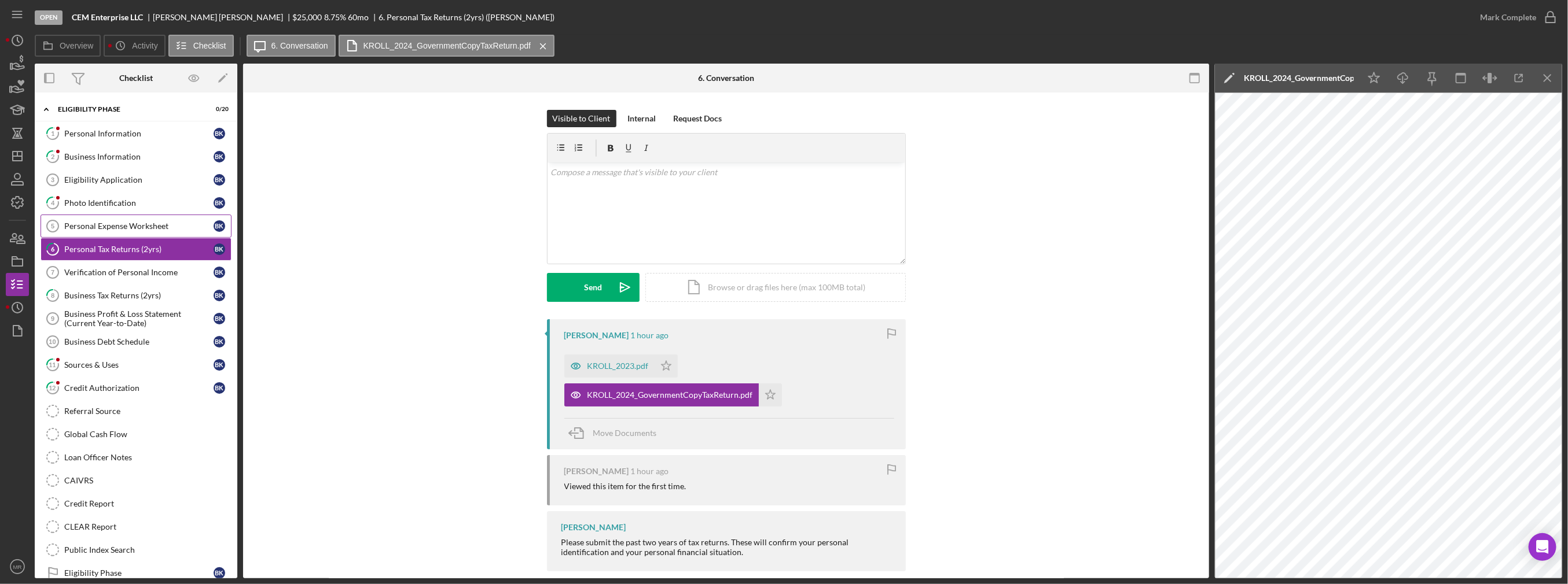
click at [133, 224] on div "Personal Expense Worksheet" at bounding box center [139, 226] width 149 height 9
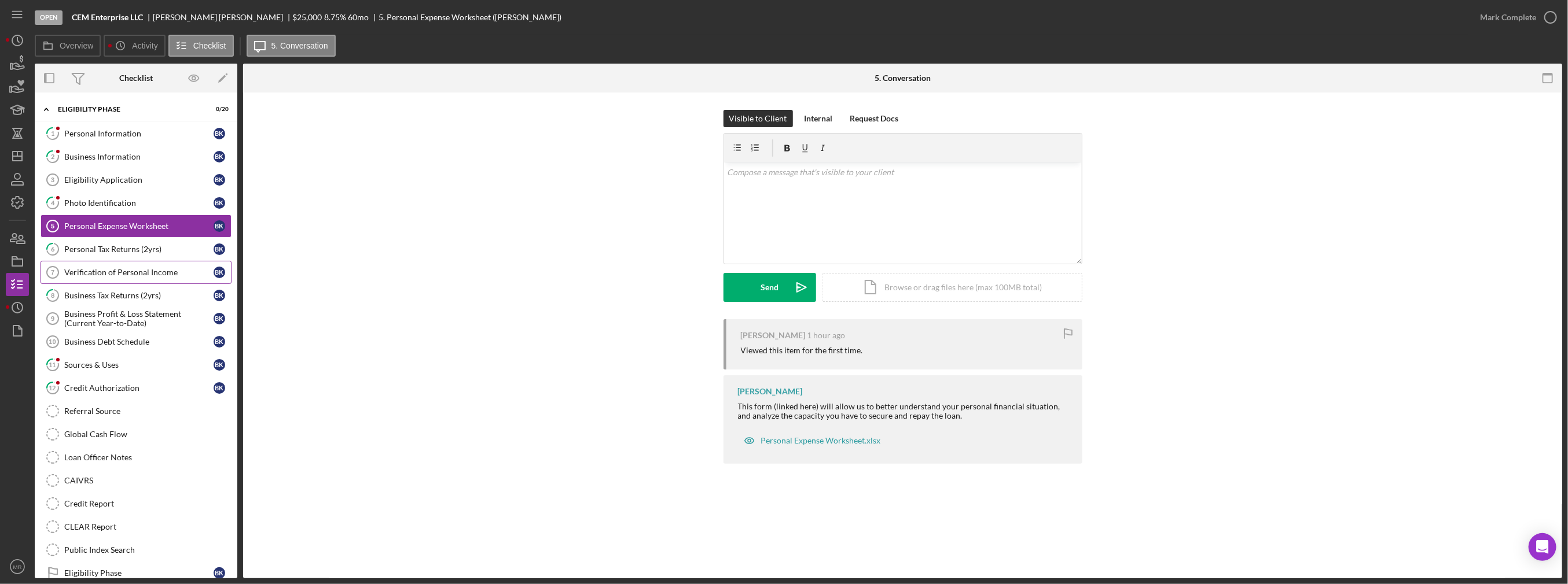
click at [131, 263] on link "Verification of Personal Income 7 Verification of Personal Income B K" at bounding box center [136, 273] width 191 height 23
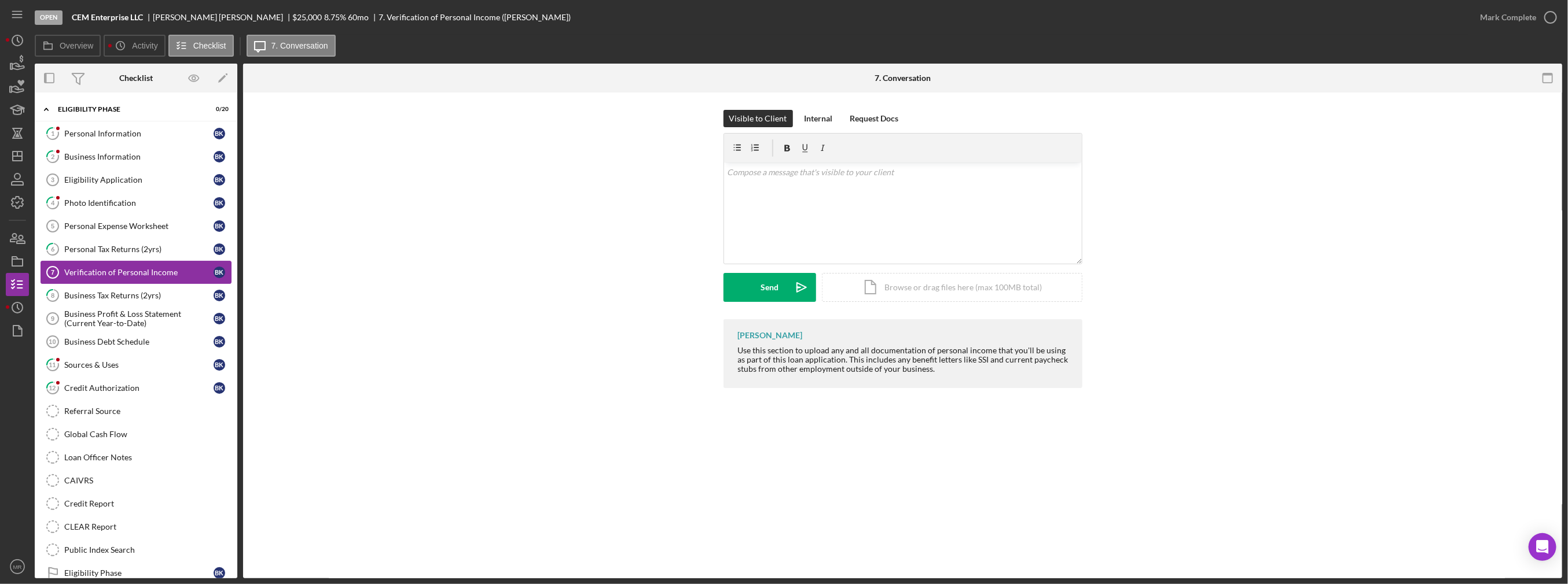
click at [133, 281] on link "Verification of Personal Income 7 Verification of Personal Income B K" at bounding box center [136, 273] width 191 height 23
click at [135, 291] on div "Business Tax Returns (2yrs)" at bounding box center [139, 295] width 149 height 9
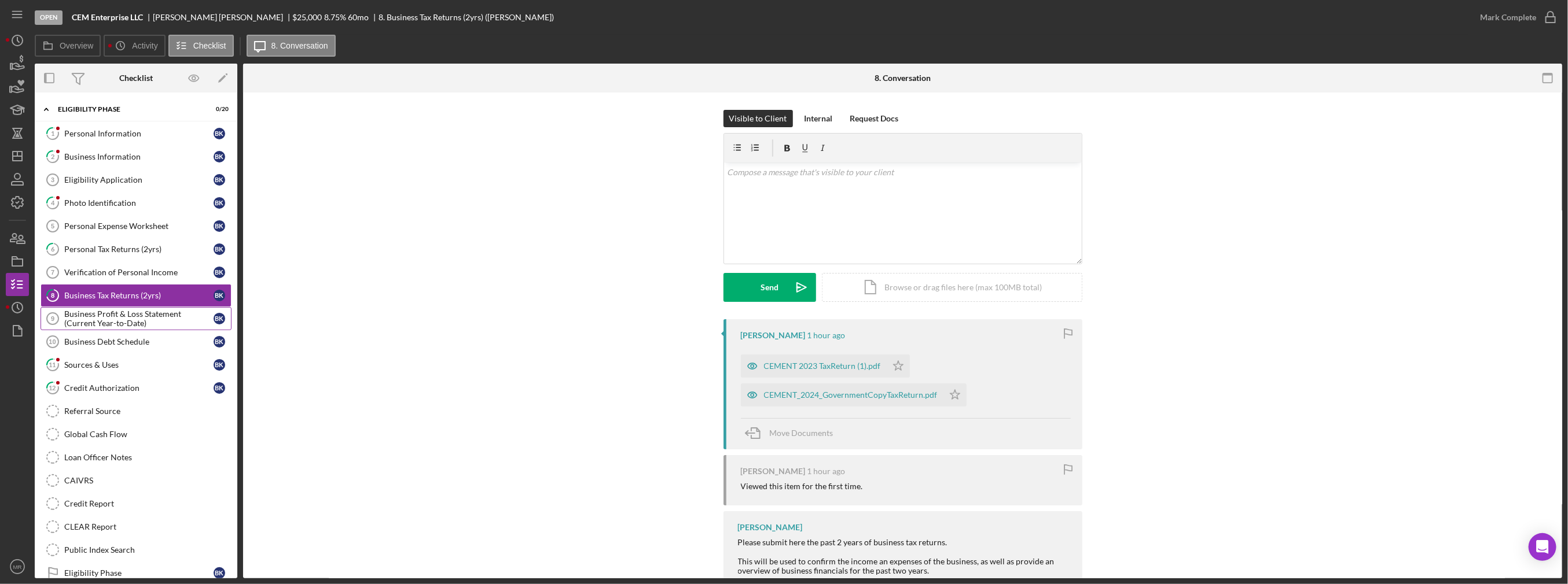
click at [142, 310] on div "Business Profit & Loss Statement (Current Year-to-Date)" at bounding box center [139, 319] width 149 height 18
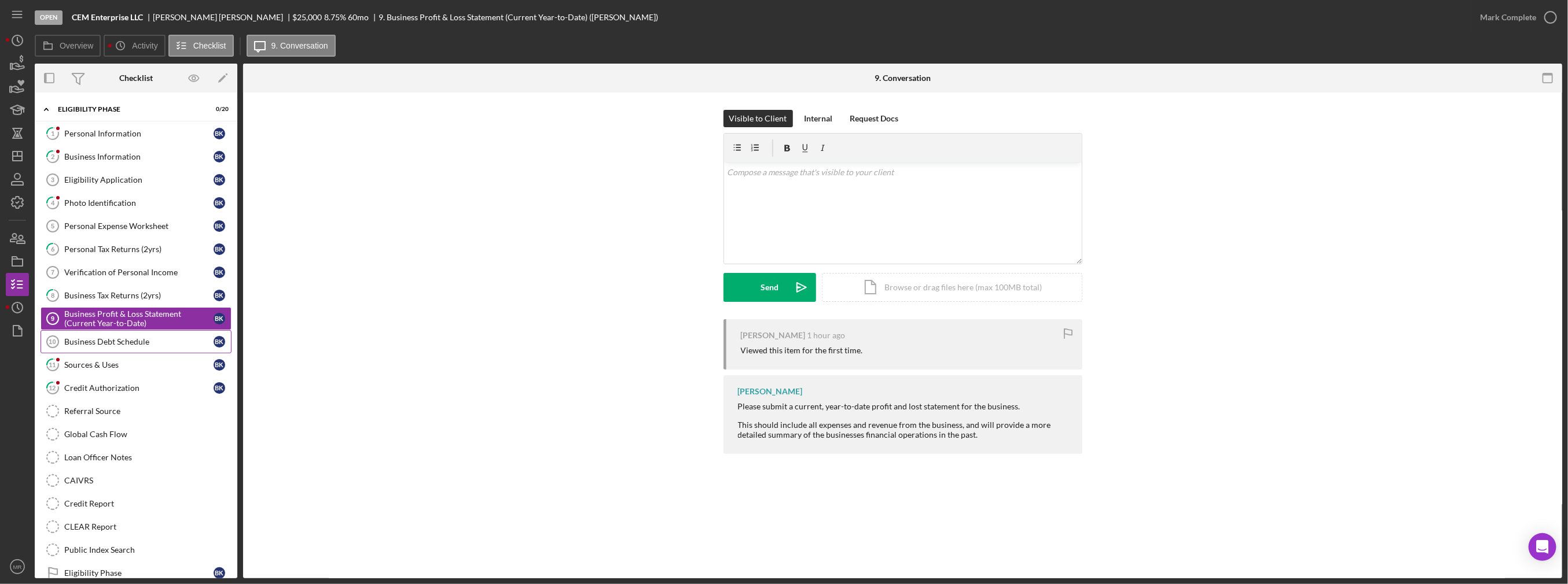
click at [147, 337] on div "Business Debt Schedule" at bounding box center [139, 341] width 149 height 9
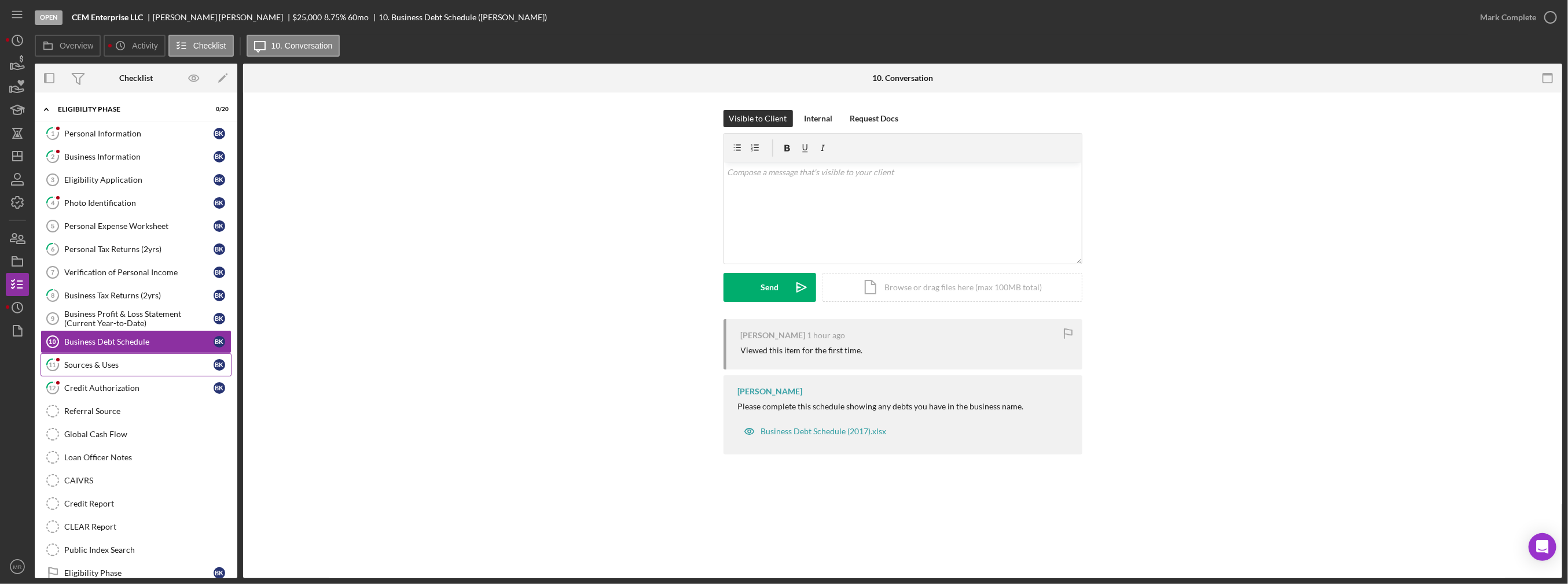
click at [154, 366] on div "Sources & Uses" at bounding box center [139, 364] width 149 height 9
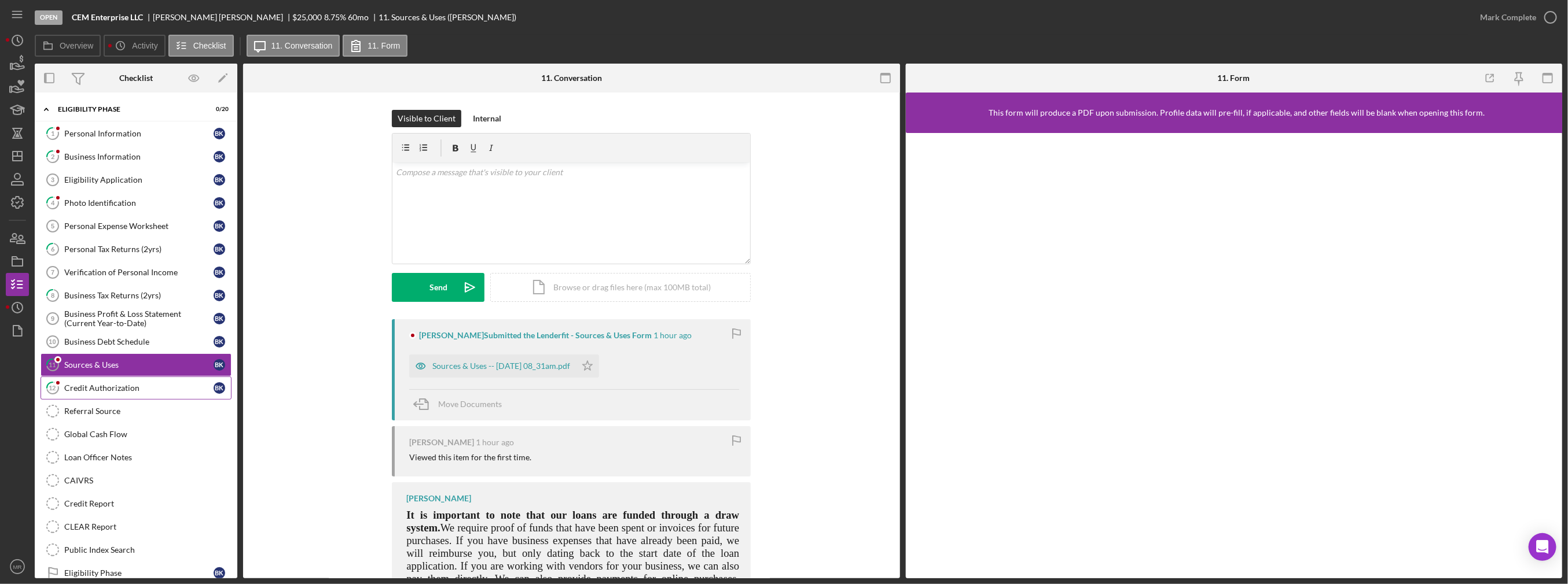
click at [153, 386] on div "Credit Authorization" at bounding box center [139, 388] width 149 height 9
